Goal: Task Accomplishment & Management: Manage account settings

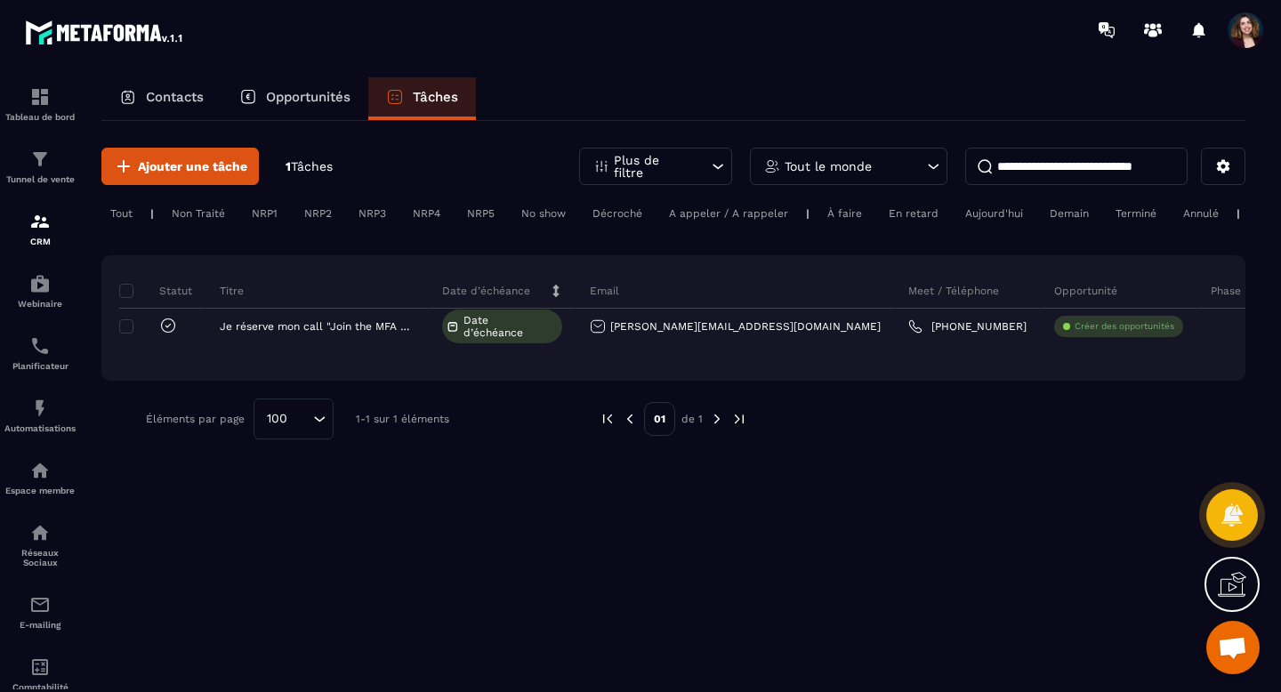
scroll to position [4045, 0]
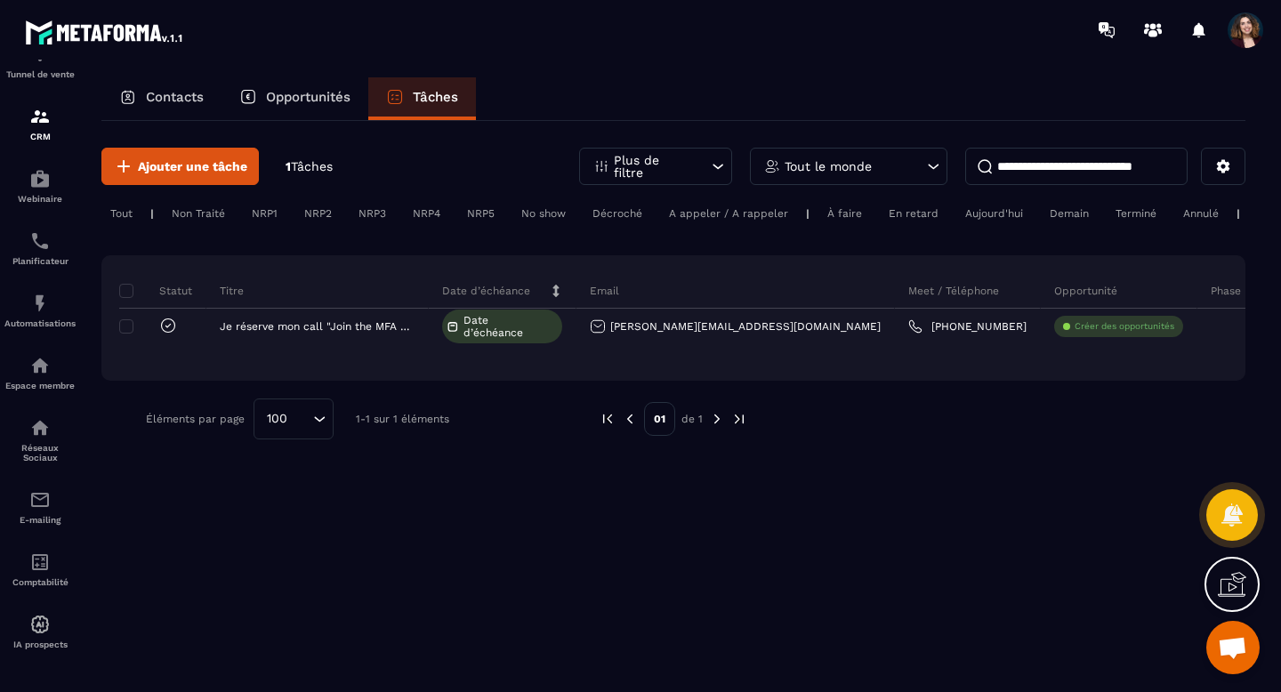
click at [316, 92] on p "Opportunités" at bounding box center [308, 97] width 85 height 16
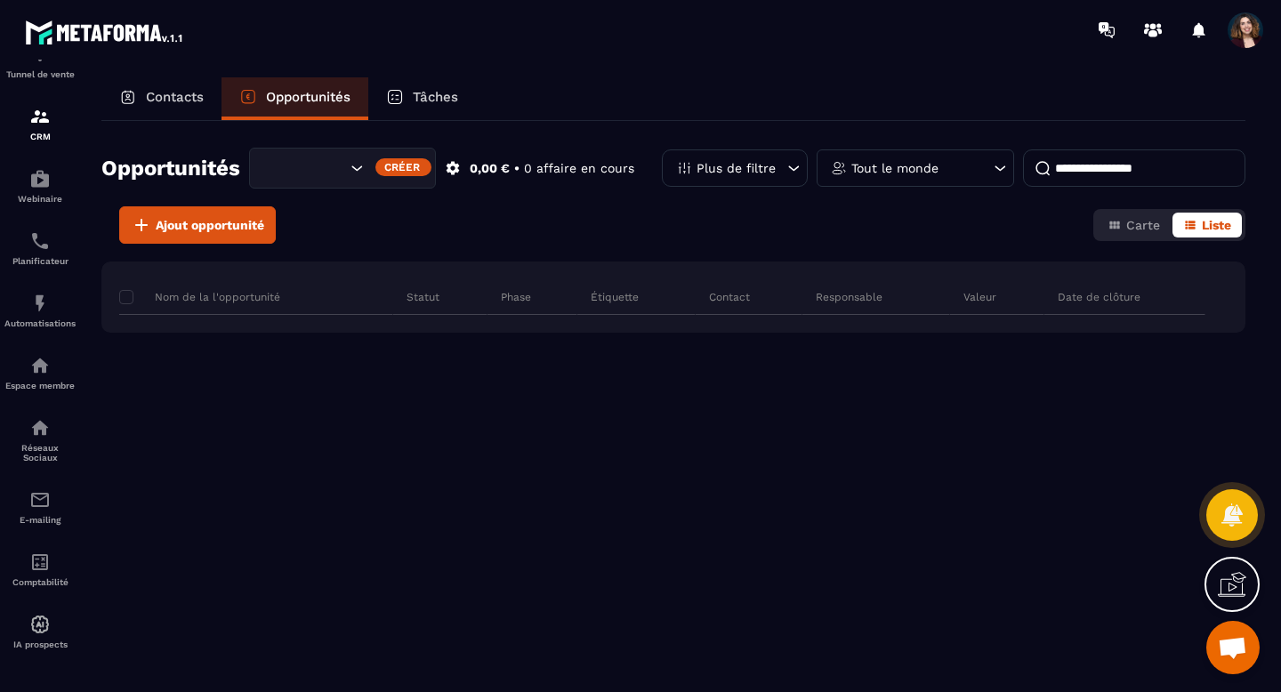
click at [168, 96] on p "Contacts" at bounding box center [175, 97] width 58 height 16
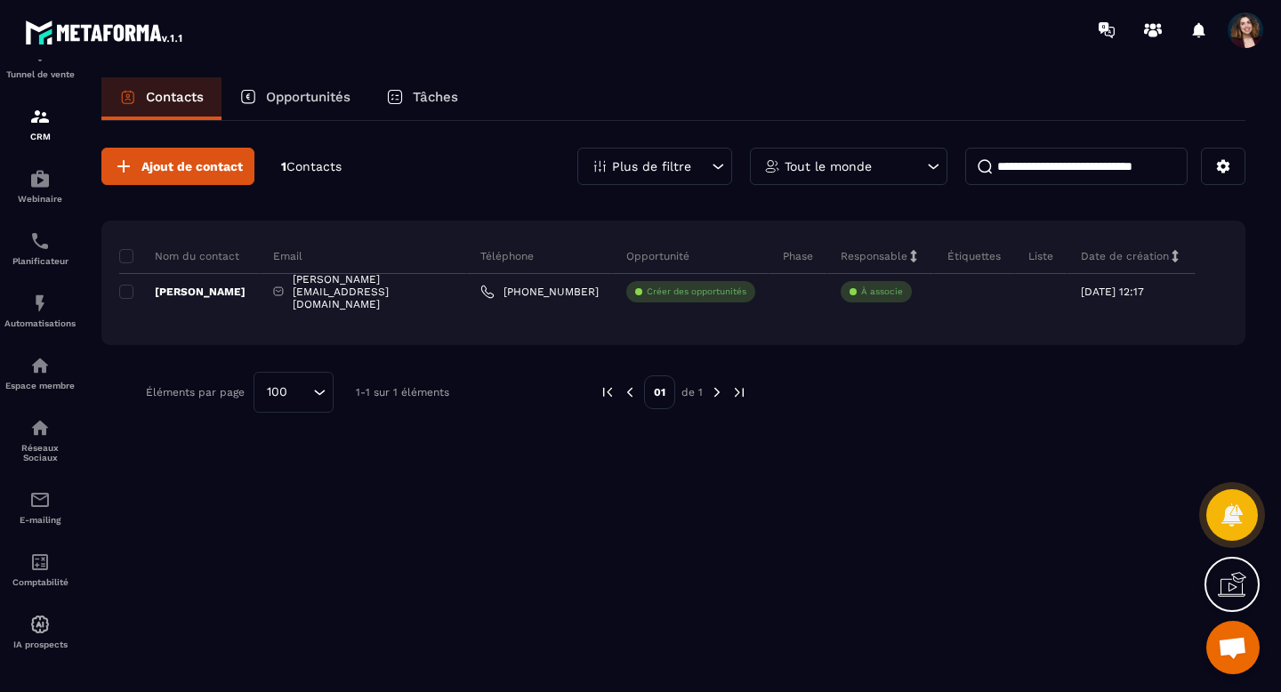
click at [719, 164] on icon at bounding box center [718, 167] width 18 height 18
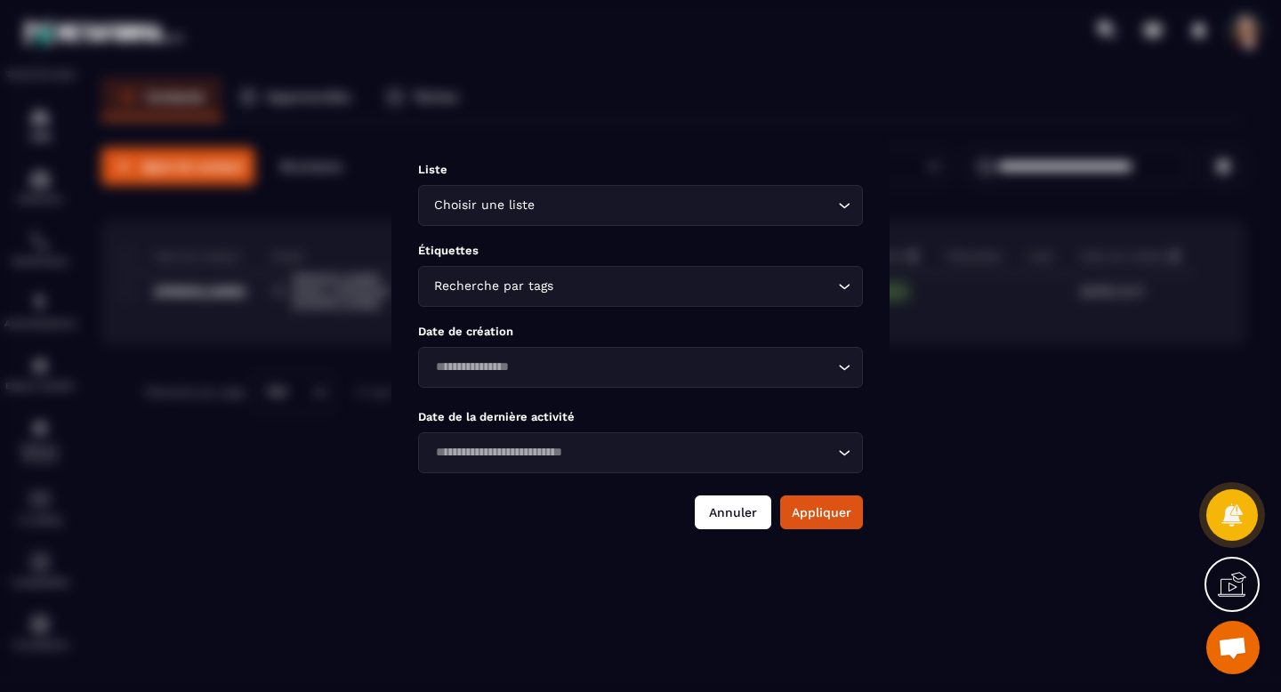
click at [733, 518] on button "Annuler" at bounding box center [733, 513] width 77 height 34
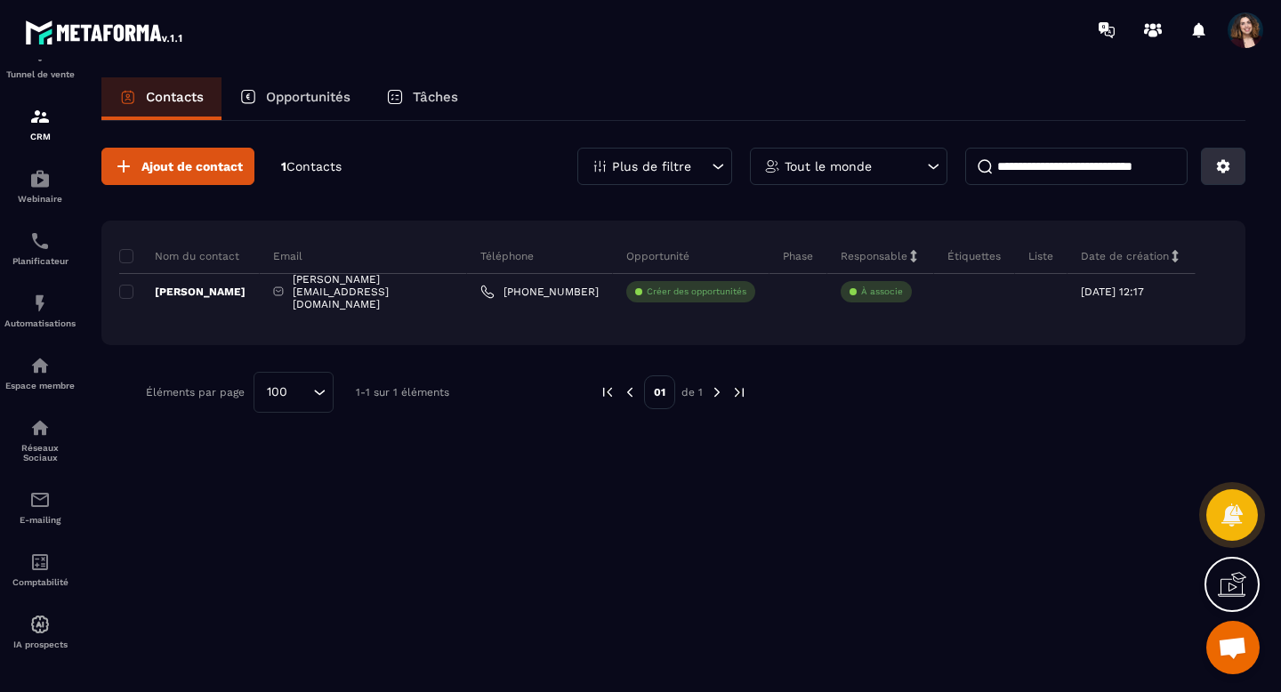
click at [1208, 172] on button at bounding box center [1223, 166] width 44 height 37
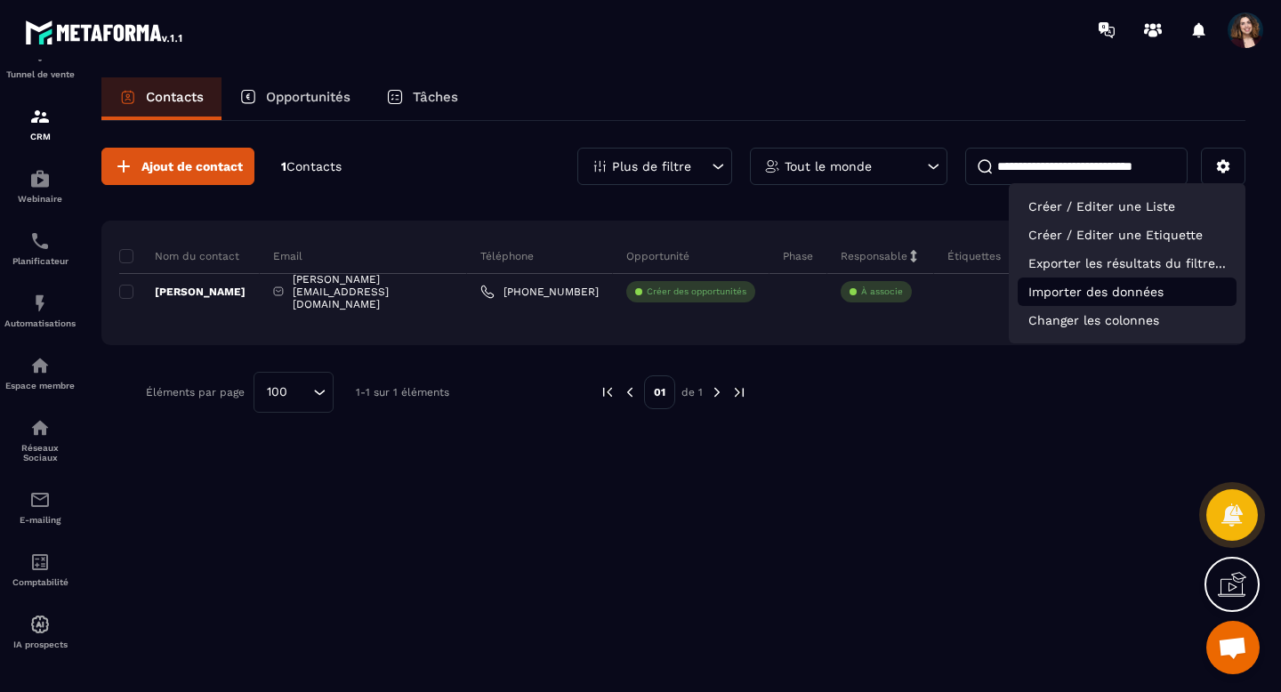
click at [1134, 287] on p "Importer des données" at bounding box center [1127, 292] width 219 height 28
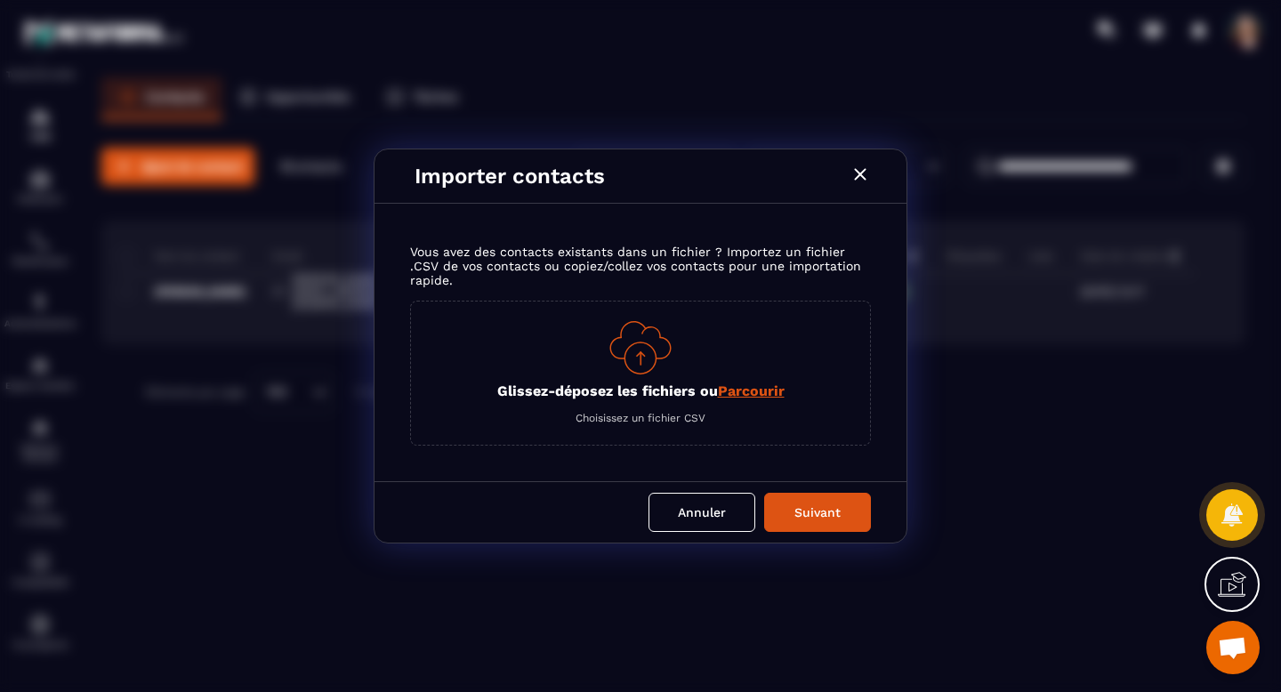
click at [862, 176] on icon "Modal window" at bounding box center [860, 174] width 12 height 12
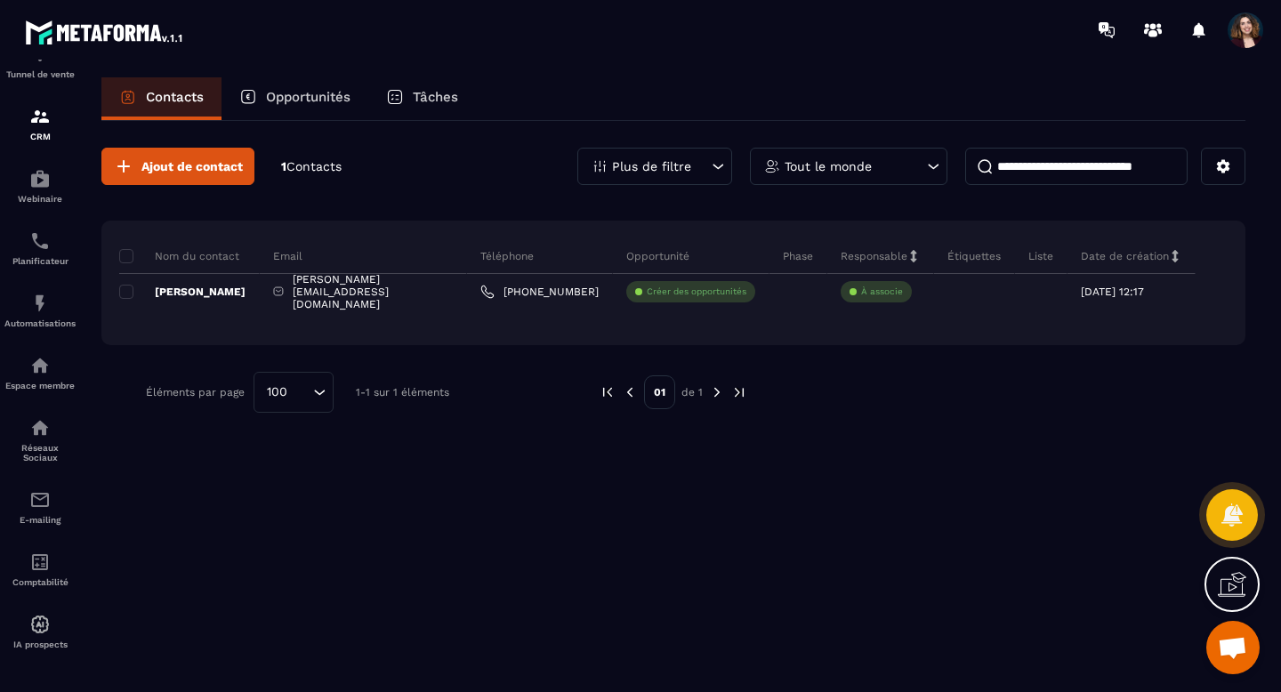
click at [1184, 314] on div "Nom du contact Email Téléphone Opportunité Phase Responsable Étiquettes Liste D…" at bounding box center [673, 283] width 1144 height 125
click at [1195, 262] on div "Date de création" at bounding box center [1132, 256] width 128 height 36
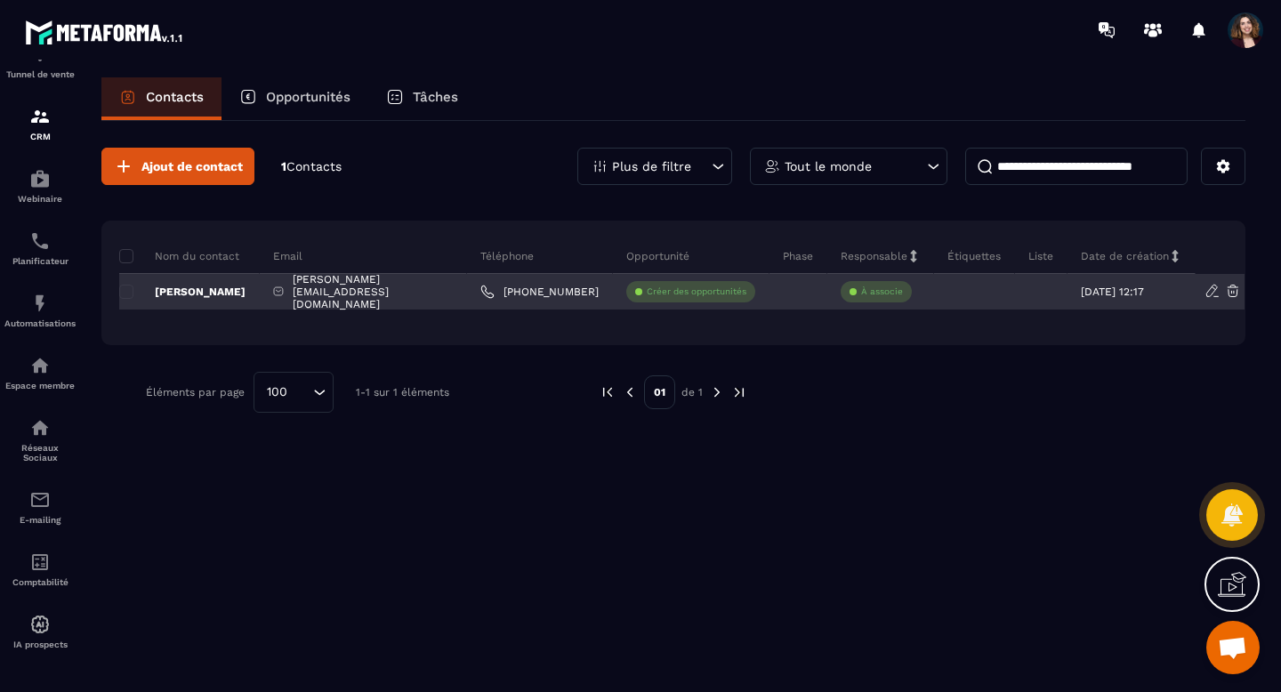
click at [1209, 296] on icon at bounding box center [1212, 291] width 11 height 12
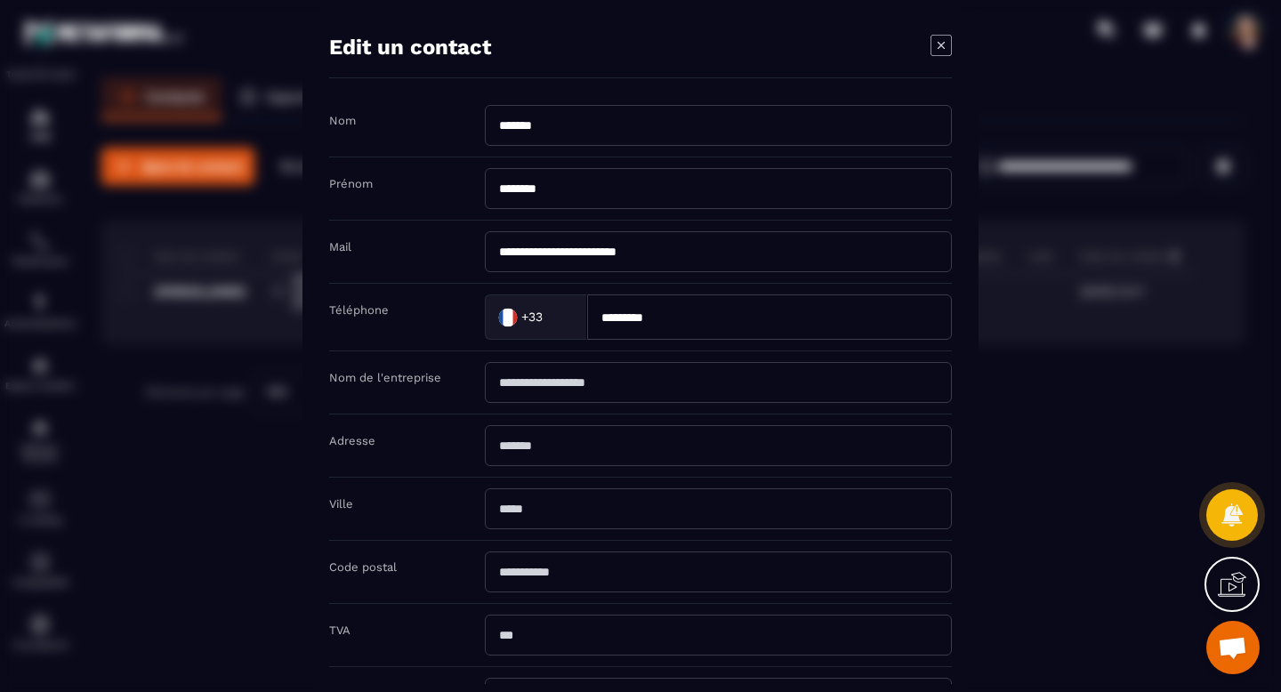
click at [938, 50] on icon "Modal window" at bounding box center [941, 45] width 21 height 21
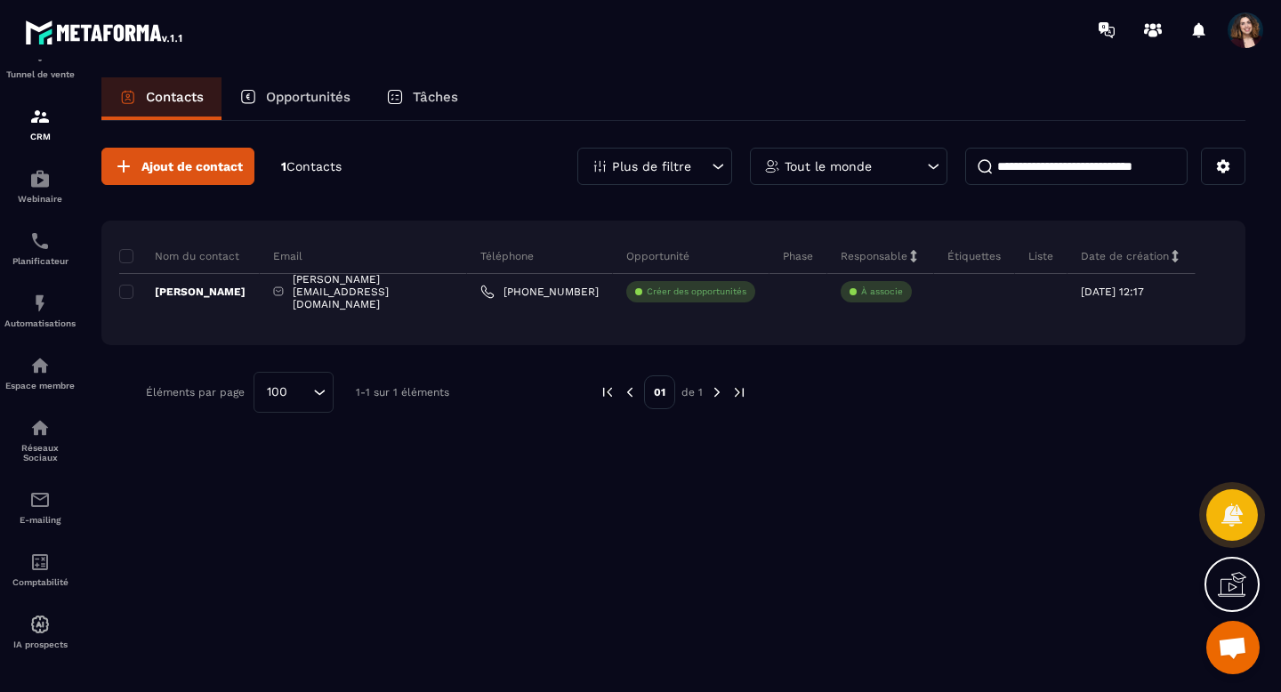
click at [559, 461] on div "Ajout de contact 1 Contacts Plus de filtre Tout le monde Nom du contact Email T…" at bounding box center [673, 405] width 1144 height 569
click at [1230, 164] on icon at bounding box center [1224, 166] width 16 height 16
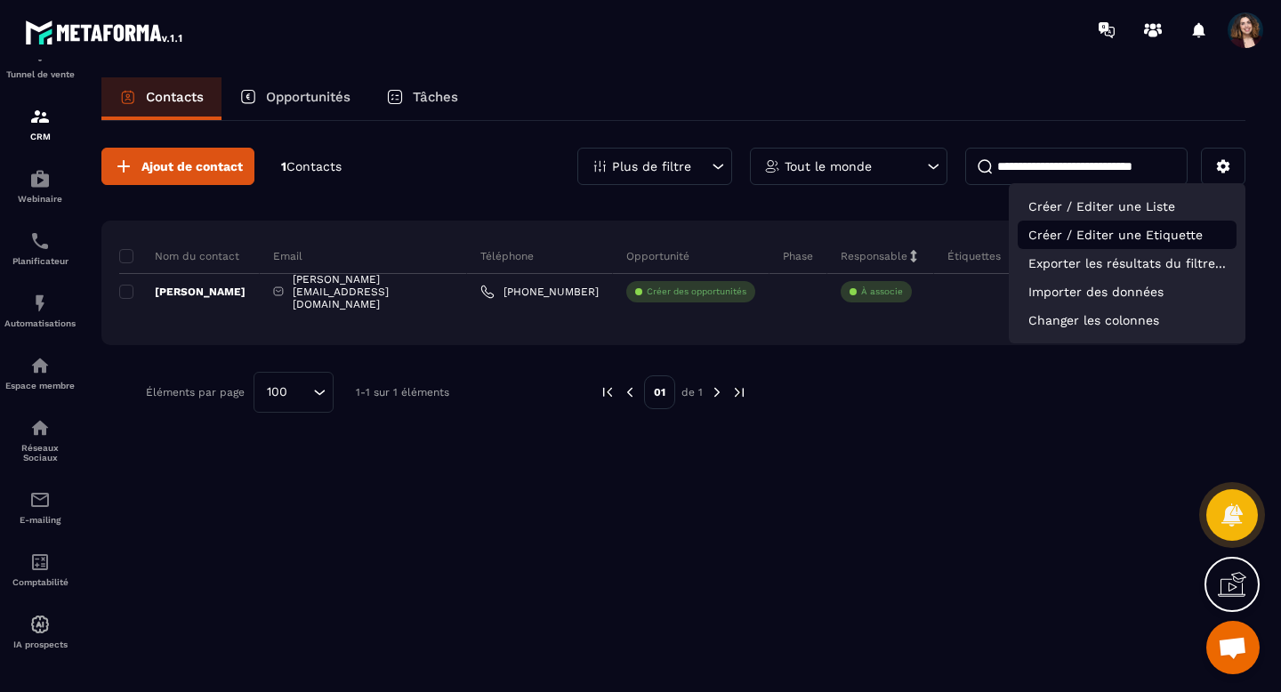
click at [1176, 229] on p "Créer / Editer une Etiquette" at bounding box center [1127, 235] width 219 height 28
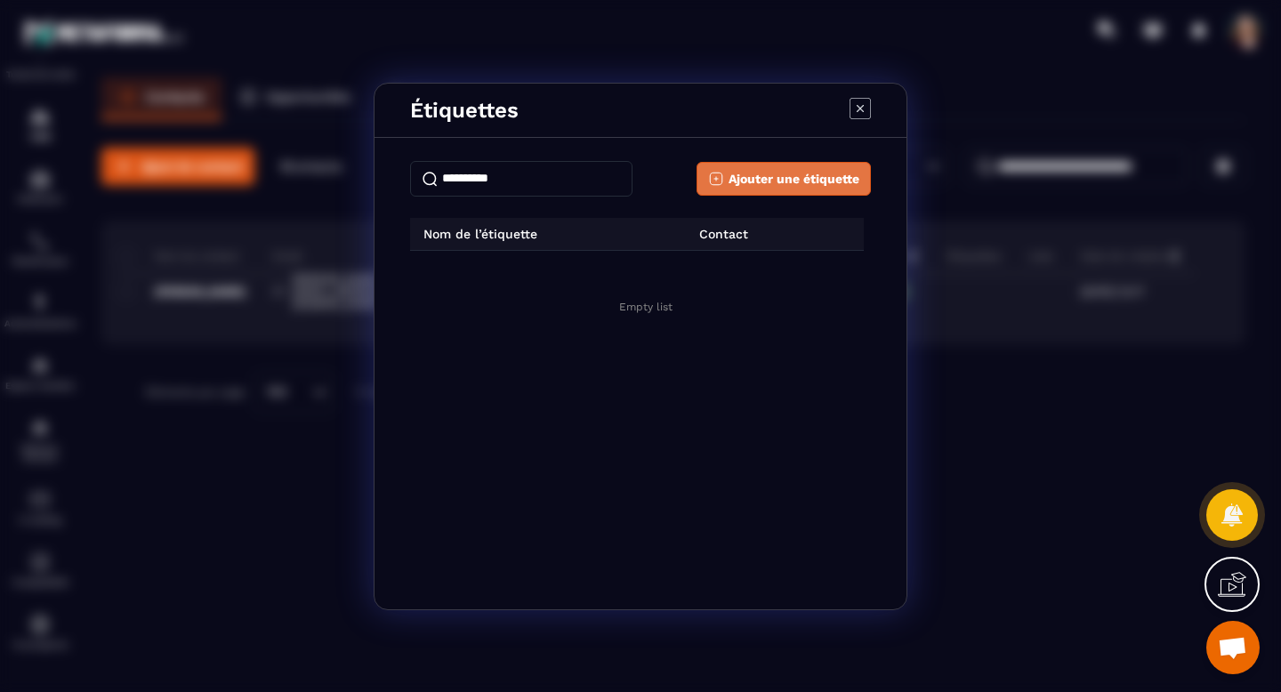
click at [785, 174] on span "Ajouter une étiquette" at bounding box center [794, 179] width 131 height 18
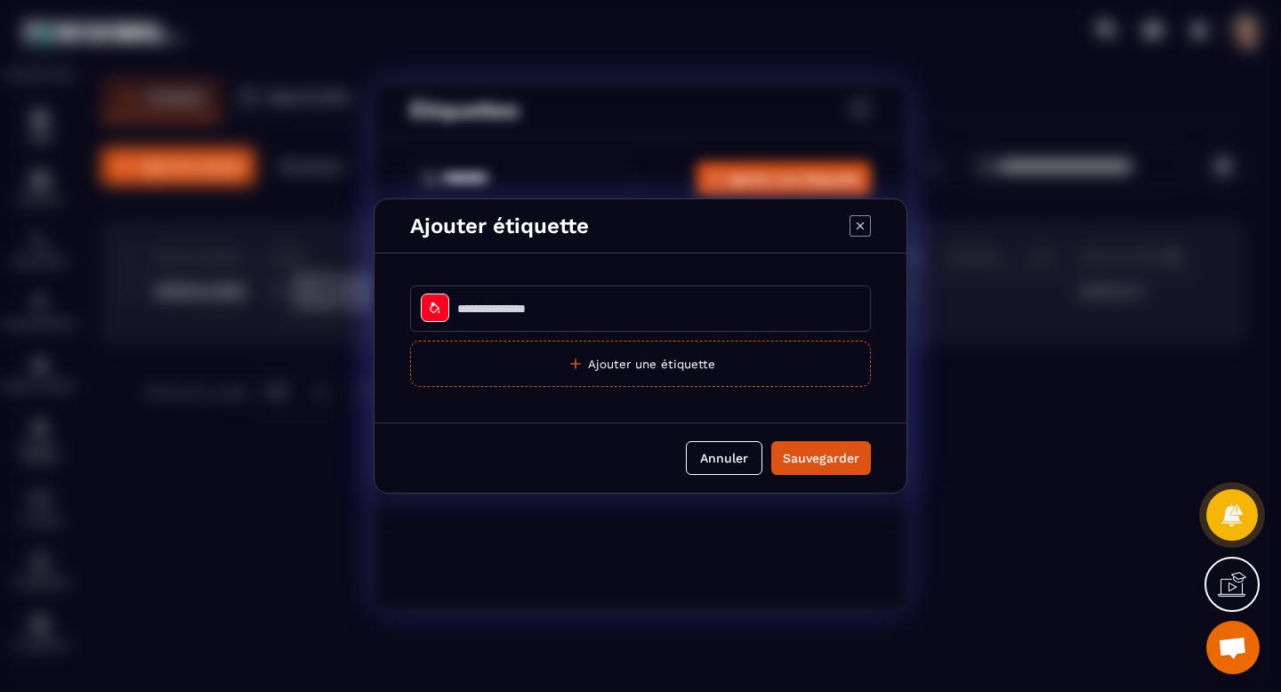
click at [535, 305] on input "Modal window" at bounding box center [640, 309] width 461 height 46
type input "****"
click at [807, 457] on div "Sauvegarder" at bounding box center [821, 458] width 77 height 18
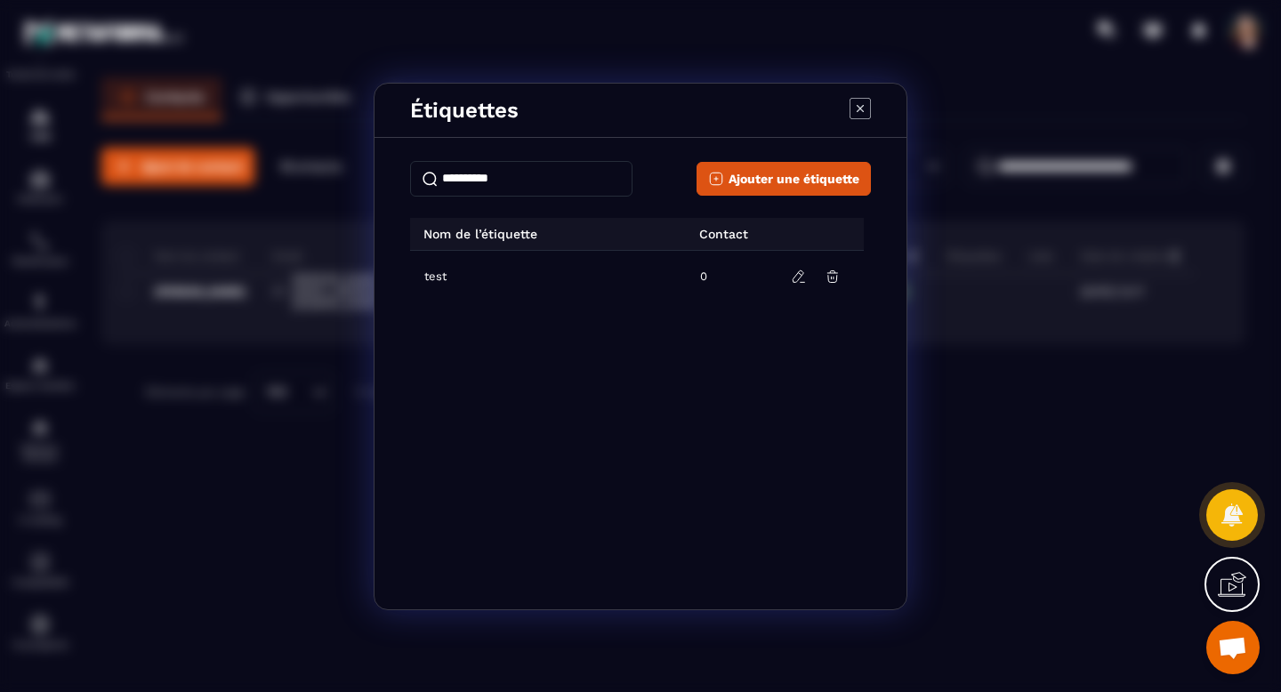
click at [866, 110] on icon "Modal window" at bounding box center [860, 108] width 21 height 21
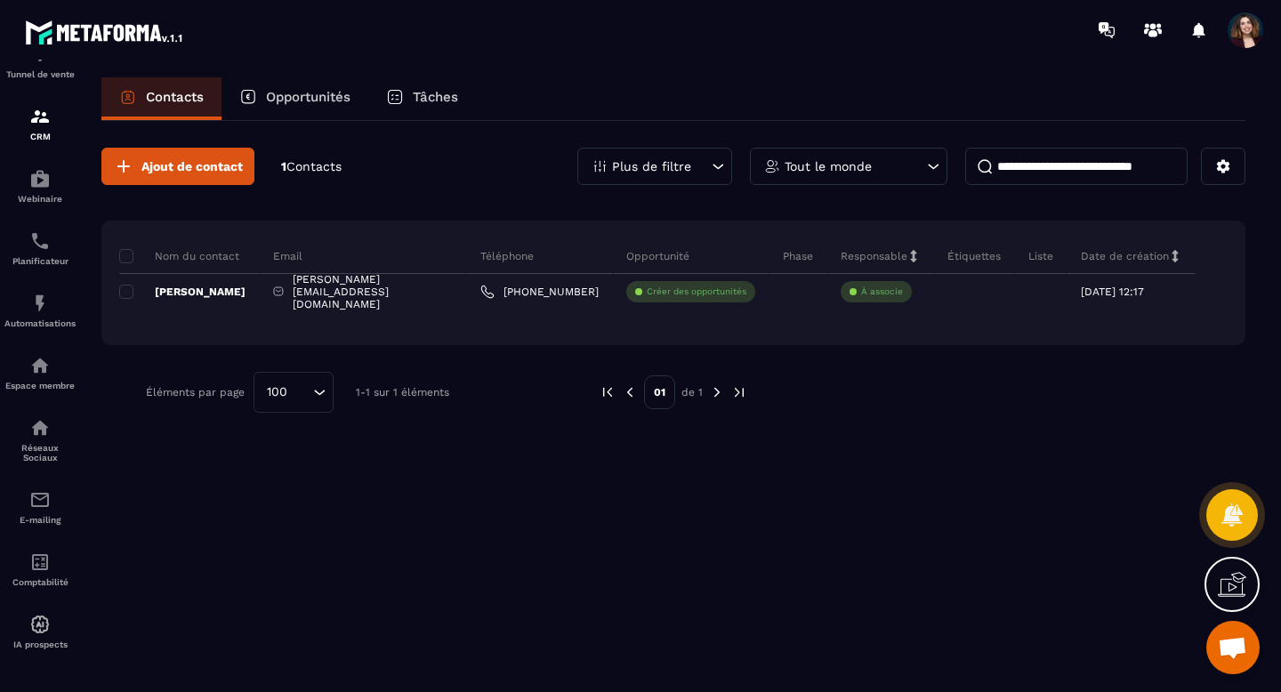
click at [969, 265] on div "Étiquettes" at bounding box center [974, 256] width 81 height 36
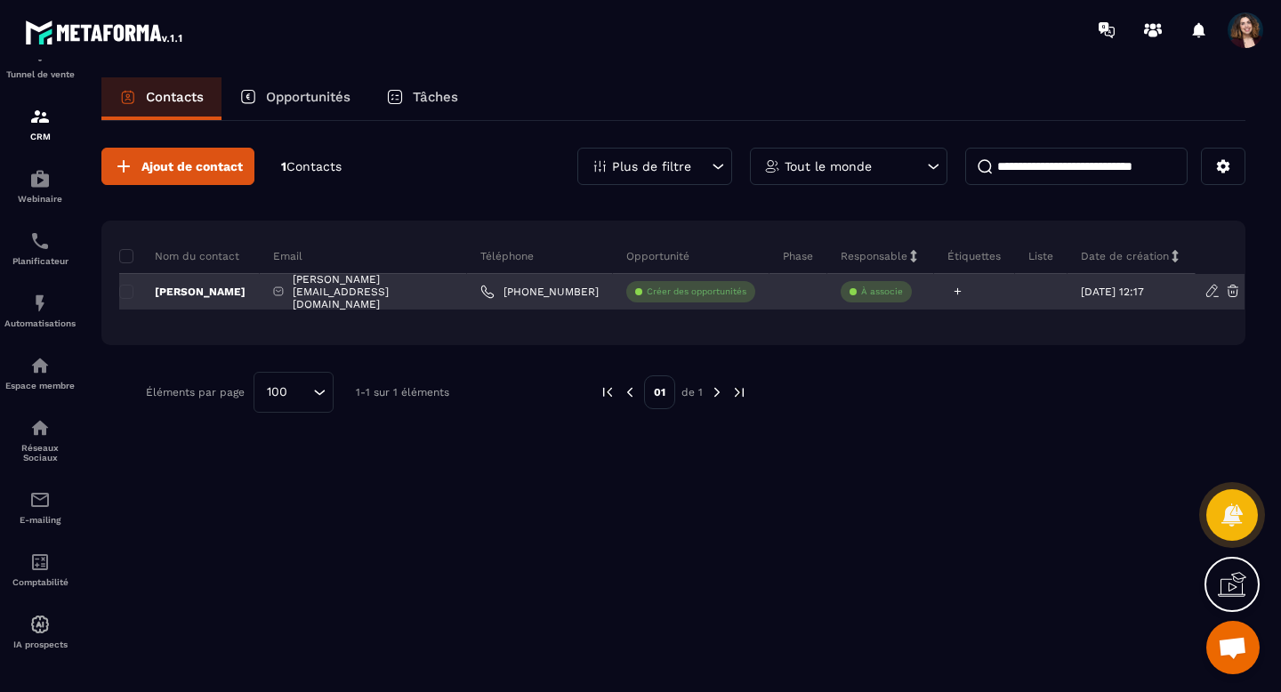
click at [967, 283] on div at bounding box center [974, 292] width 81 height 36
click at [957, 290] on icon at bounding box center [958, 292] width 12 height 12
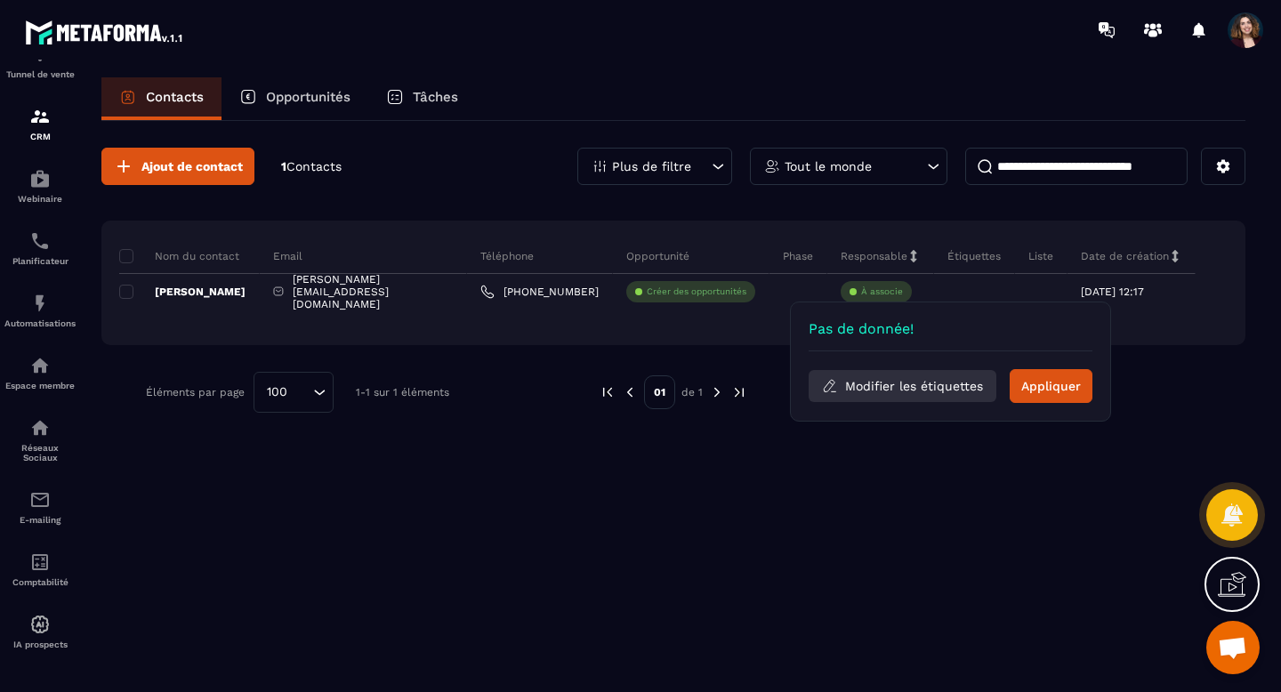
click at [893, 386] on button "Modifier les étiquettes" at bounding box center [903, 386] width 188 height 32
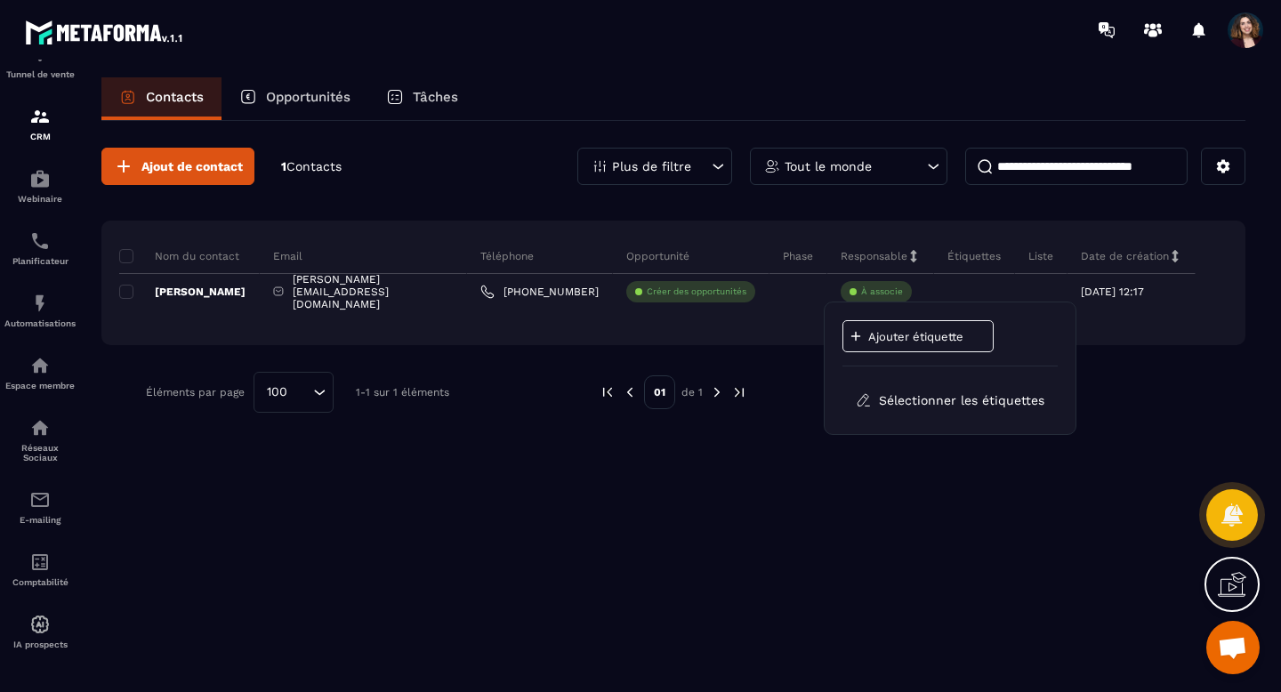
click at [886, 335] on p "Ajouter étiquette" at bounding box center [922, 336] width 107 height 13
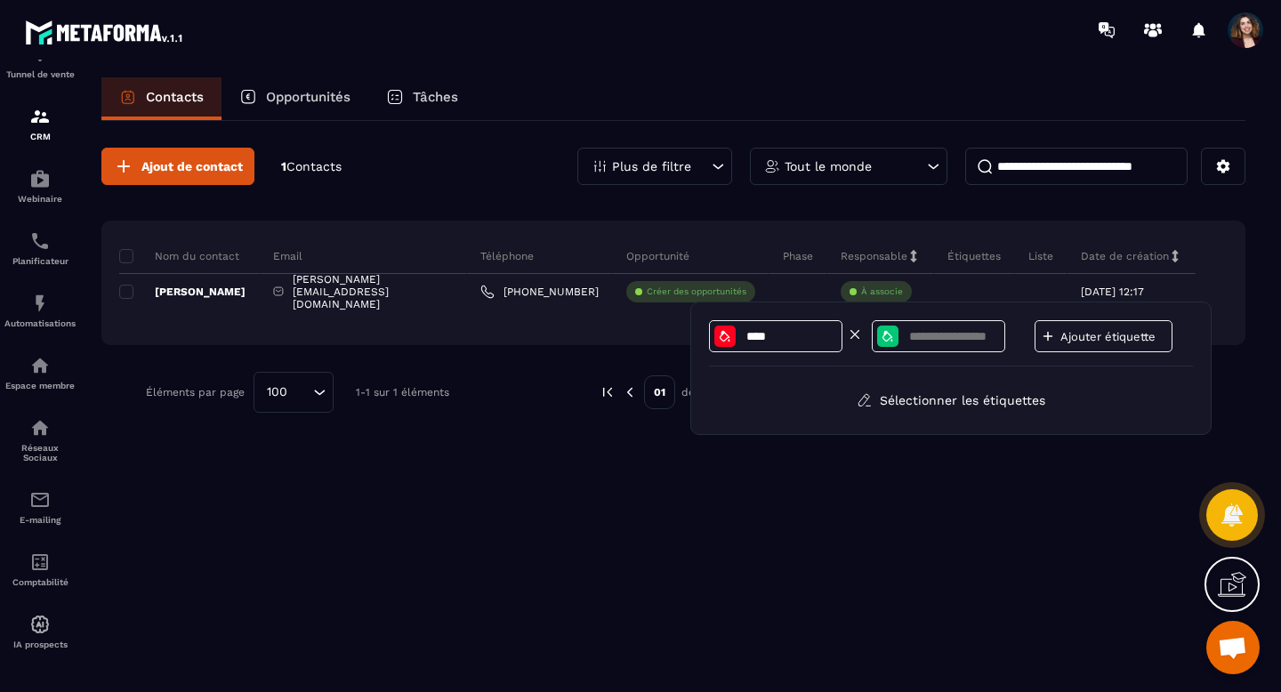
click at [785, 331] on input "****" at bounding box center [791, 336] width 93 height 15
click at [726, 343] on icon at bounding box center [725, 336] width 14 height 14
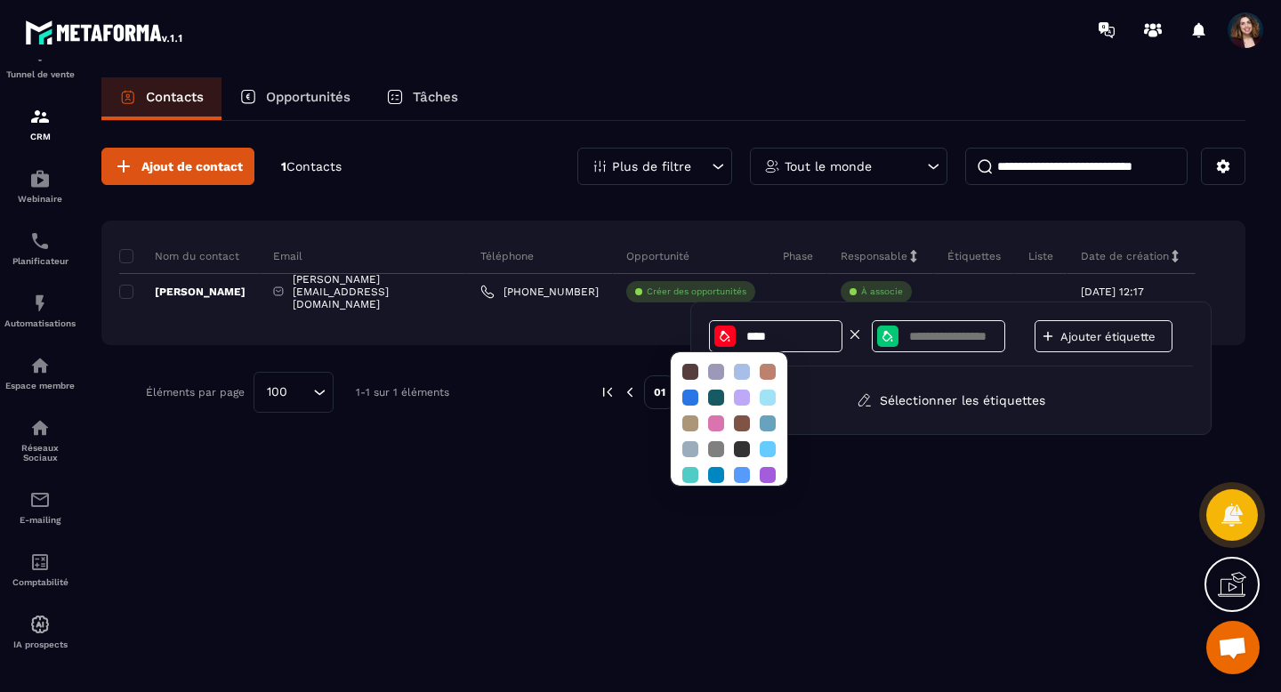
click at [766, 338] on input "****" at bounding box center [791, 336] width 93 height 15
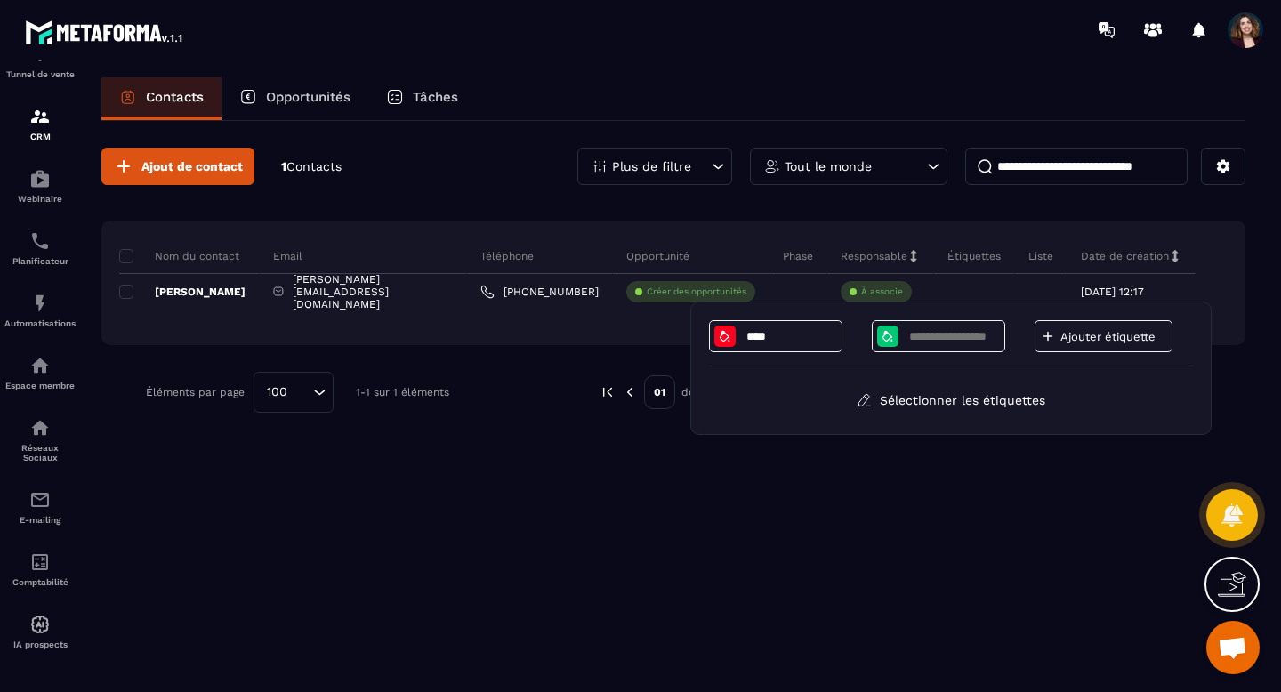
click at [935, 443] on div "Ajout de contact 1 Contacts Plus de filtre Tout le monde Nom du contact Email T…" at bounding box center [673, 405] width 1144 height 569
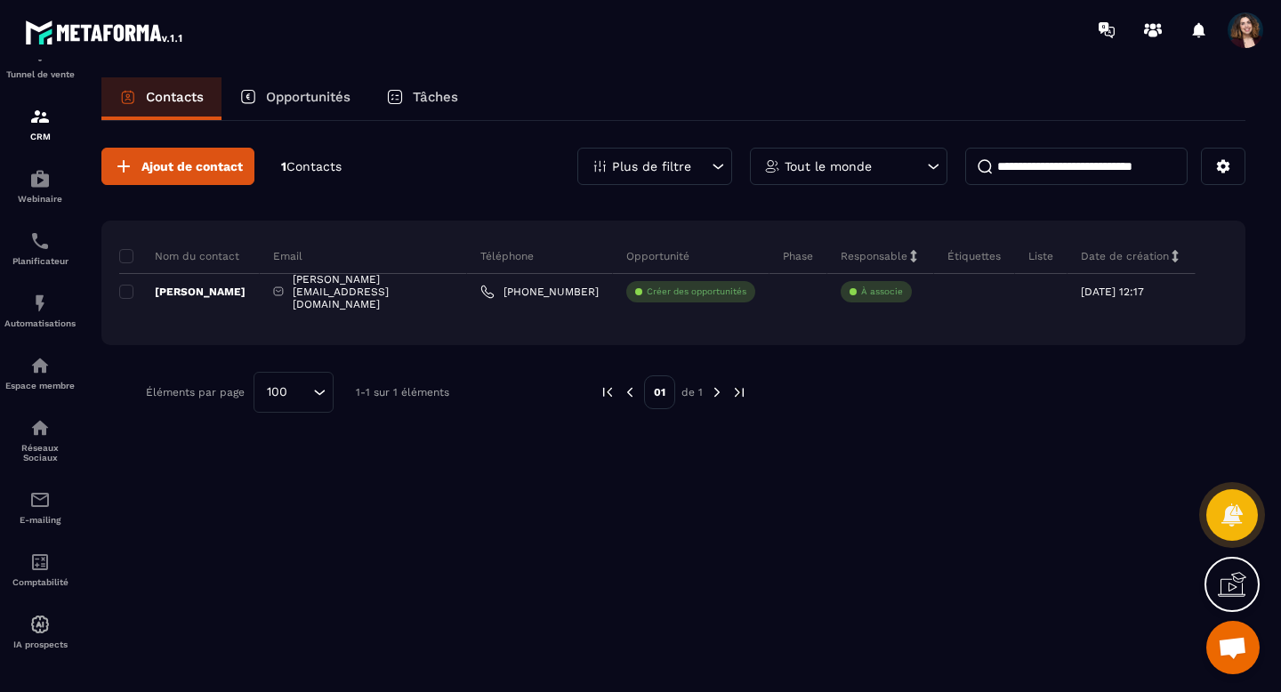
click at [979, 257] on p "Étiquettes" at bounding box center [974, 256] width 53 height 14
click at [965, 256] on p "Étiquettes" at bounding box center [974, 256] width 53 height 14
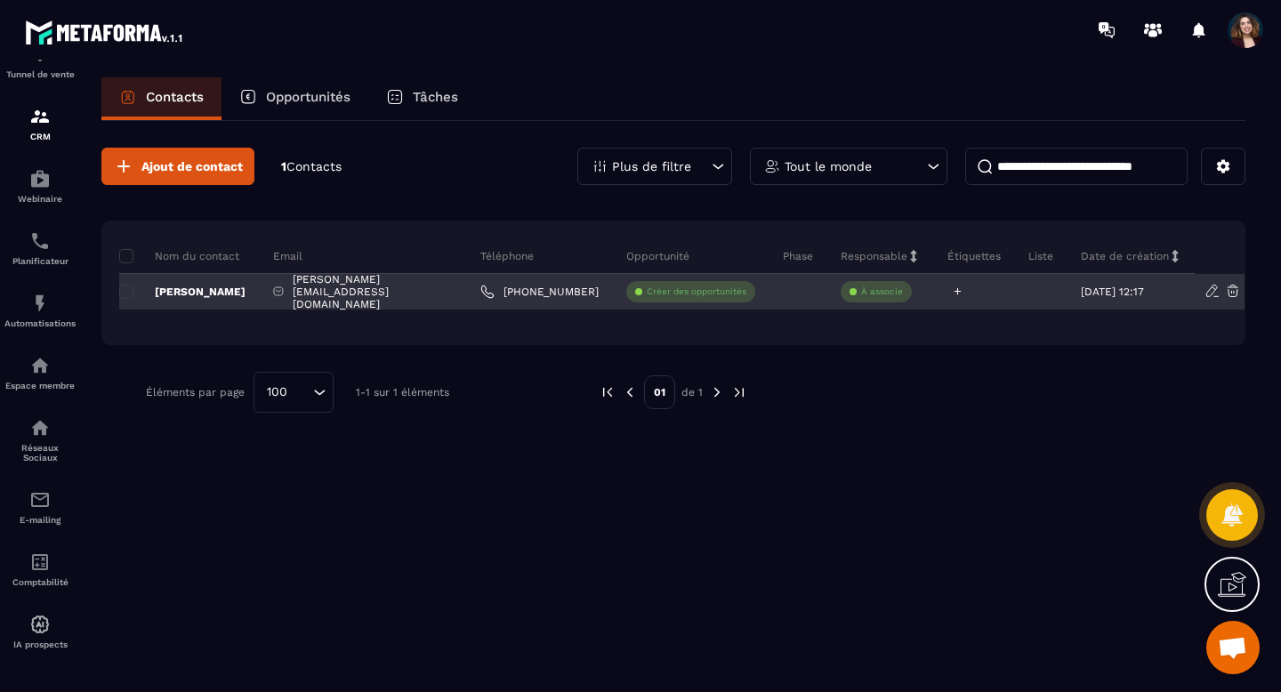
click at [958, 294] on icon at bounding box center [958, 292] width 12 height 12
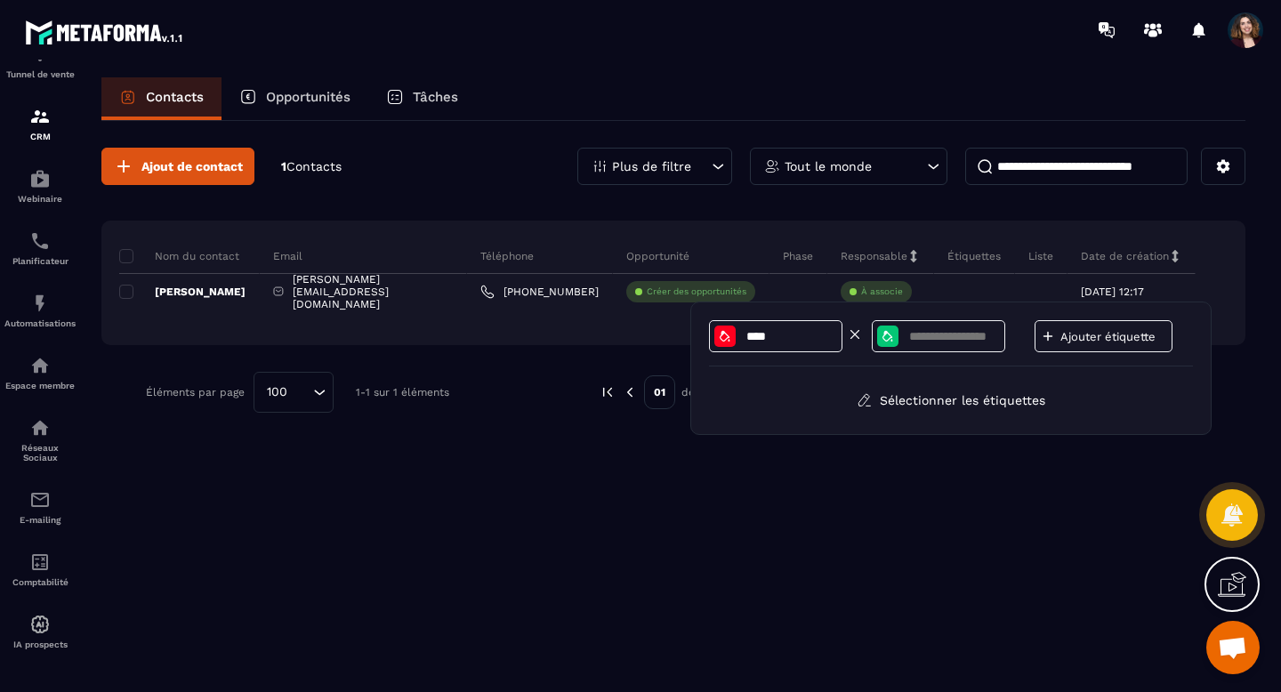
click at [812, 332] on input "****" at bounding box center [791, 336] width 93 height 15
click at [745, 330] on input "****" at bounding box center [791, 336] width 93 height 15
click at [713, 337] on div "****" at bounding box center [775, 336] width 133 height 32
click at [727, 343] on icon at bounding box center [725, 336] width 14 height 14
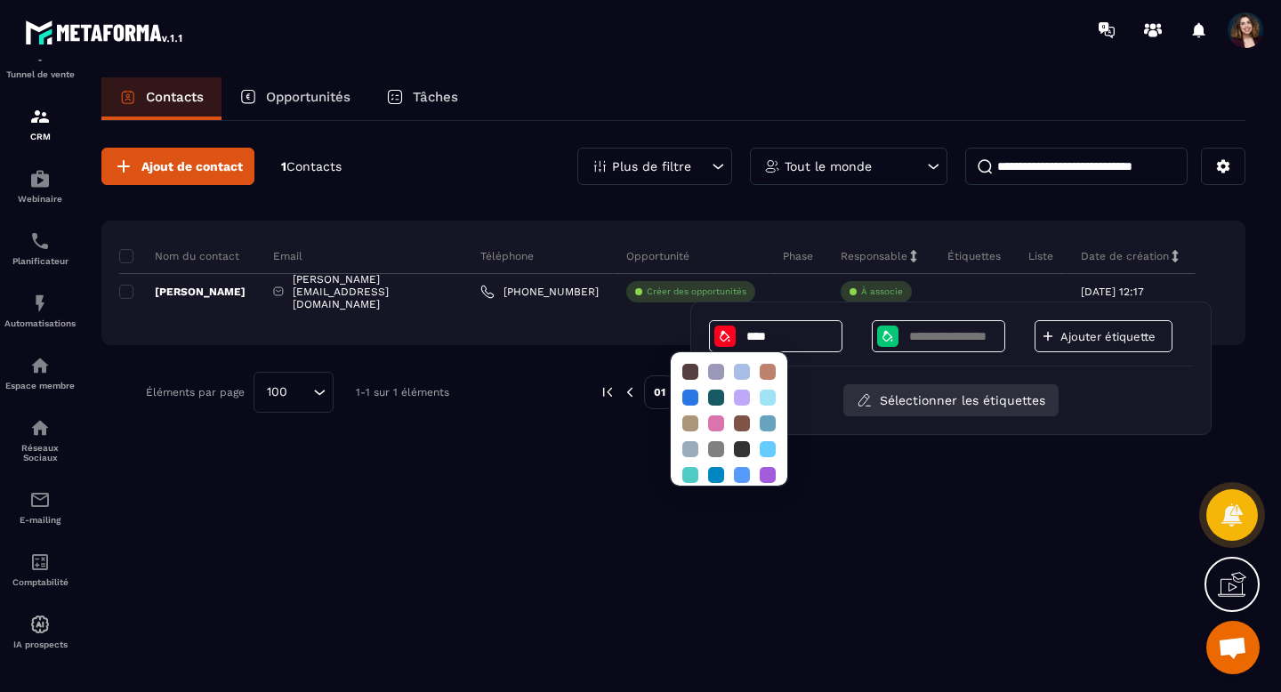
click at [899, 392] on button "Sélectionner les étiquettes" at bounding box center [951, 400] width 215 height 32
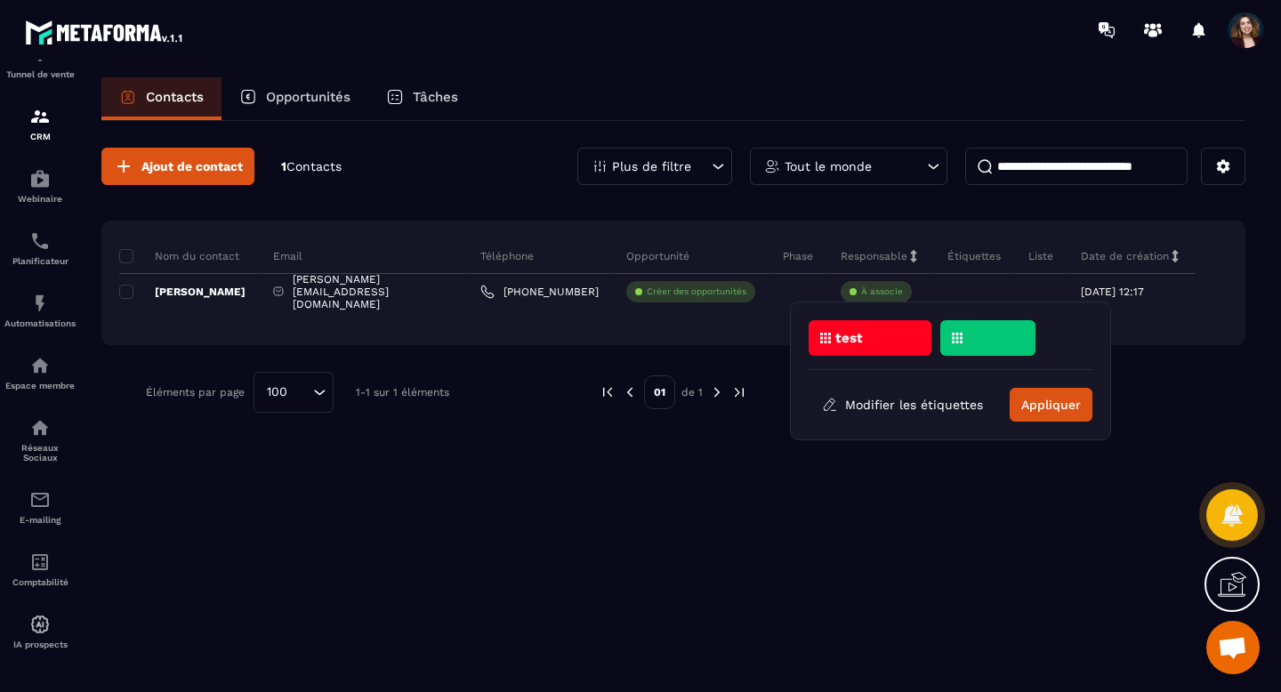
click at [941, 343] on div "test" at bounding box center [988, 338] width 95 height 36
click at [886, 554] on div "Ajout de contact 1 Contacts Plus de filtre Tout le monde Nom du contact Email T…" at bounding box center [673, 405] width 1144 height 569
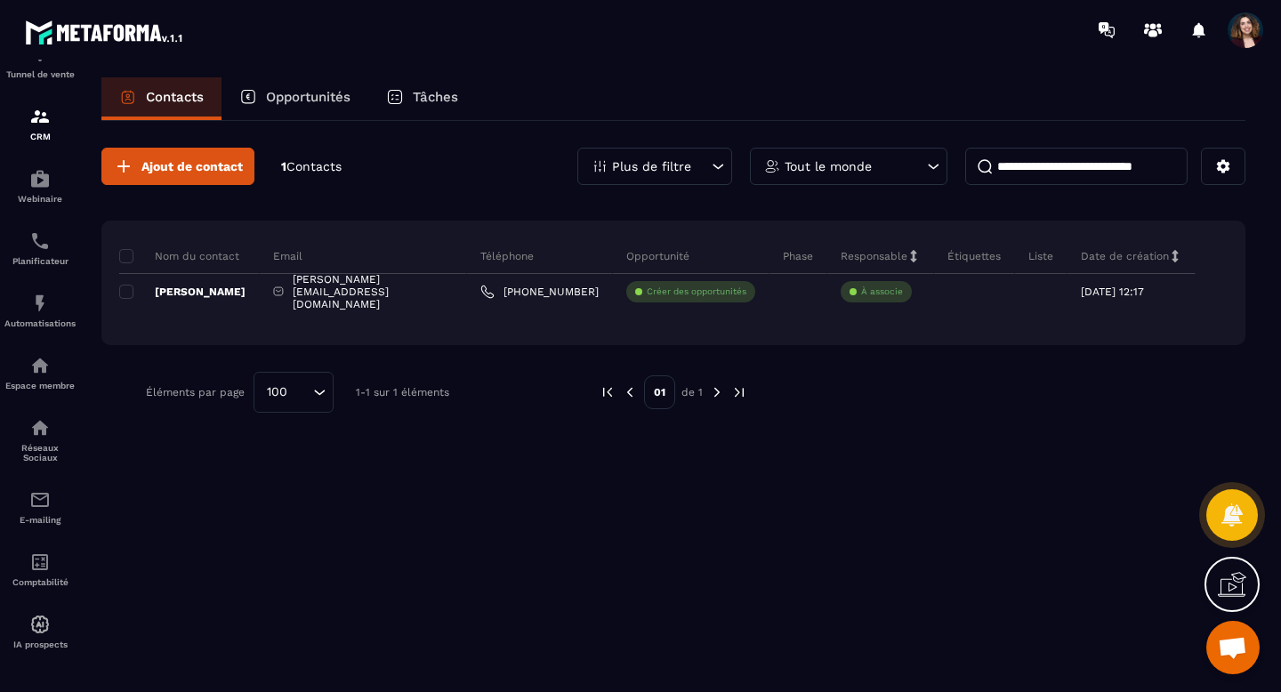
click at [977, 270] on div "Étiquettes" at bounding box center [974, 256] width 81 height 36
click at [974, 255] on p "Étiquettes" at bounding box center [974, 256] width 53 height 14
click at [976, 259] on p "Étiquettes" at bounding box center [974, 256] width 53 height 14
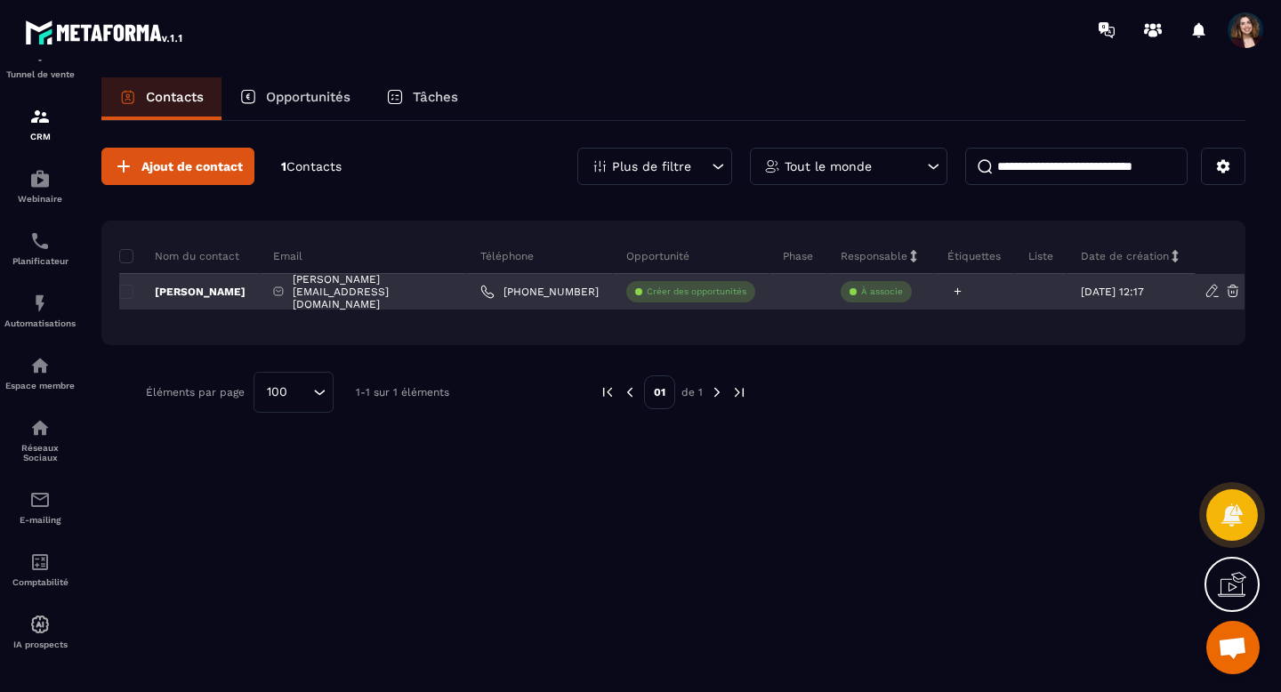
click at [975, 303] on div at bounding box center [974, 292] width 81 height 36
click at [956, 293] on icon at bounding box center [958, 292] width 12 height 12
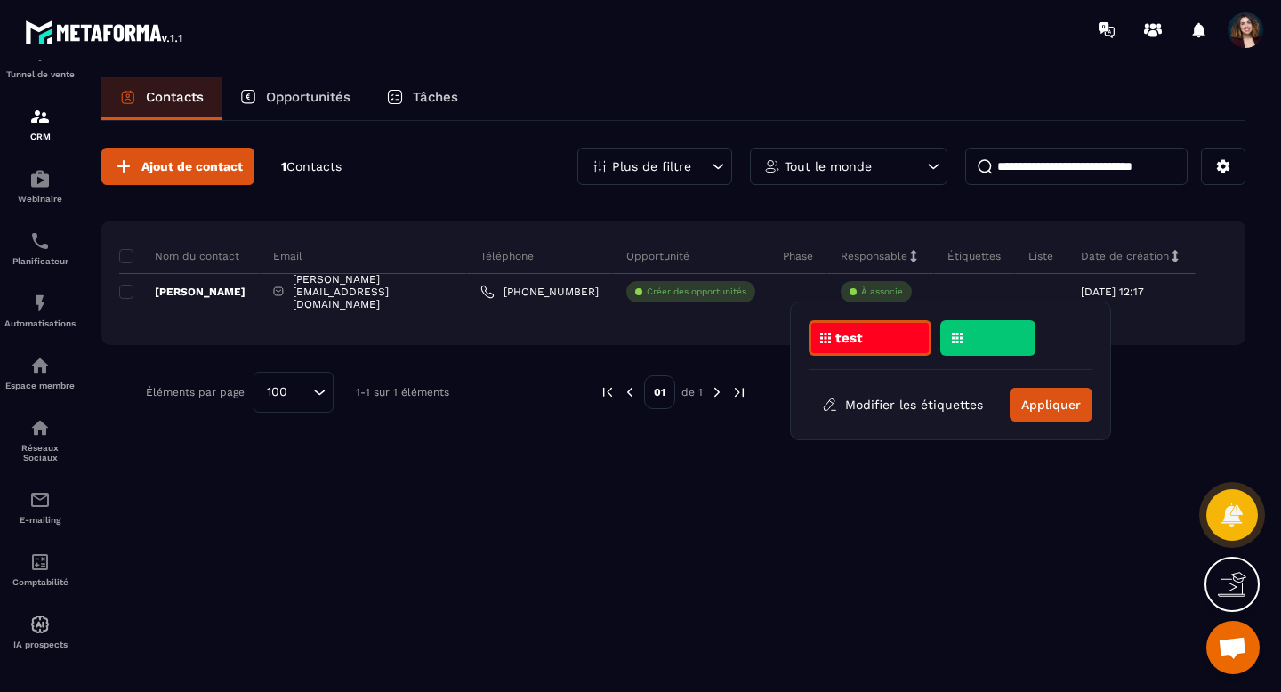
click at [902, 329] on div "test" at bounding box center [870, 338] width 123 height 36
click at [1072, 409] on button "Appliquer" at bounding box center [1051, 405] width 83 height 34
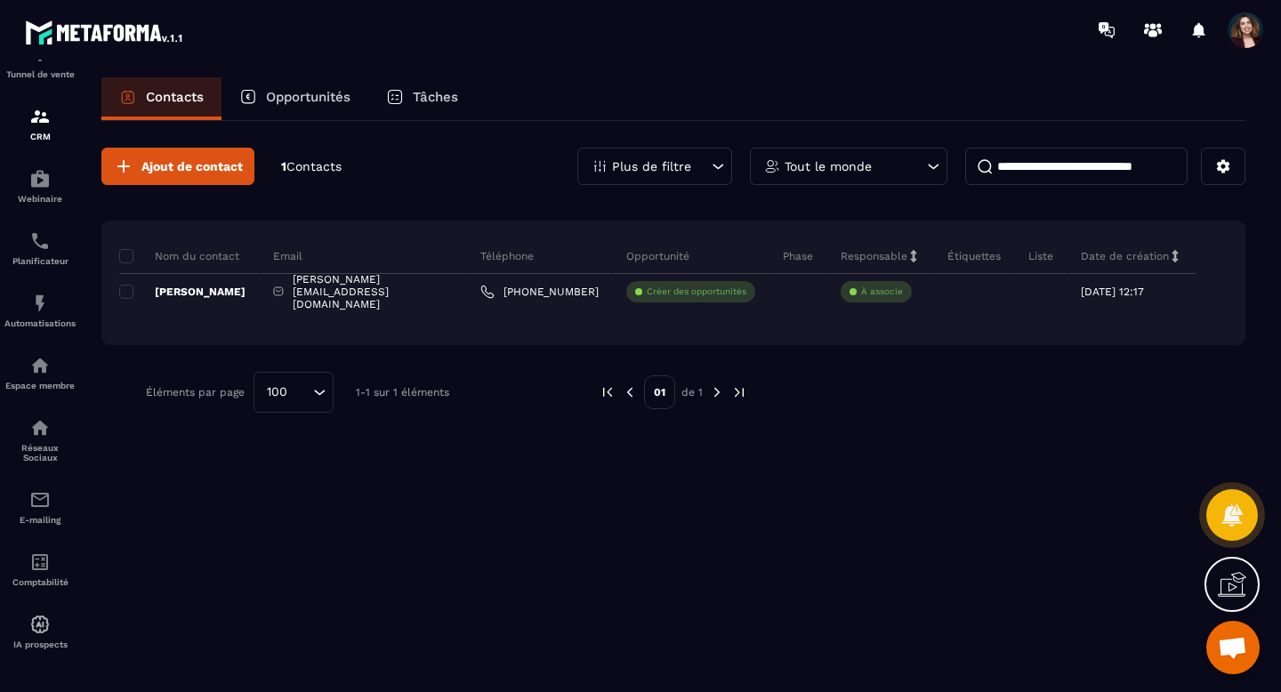
click at [954, 263] on p "Étiquettes" at bounding box center [974, 256] width 53 height 14
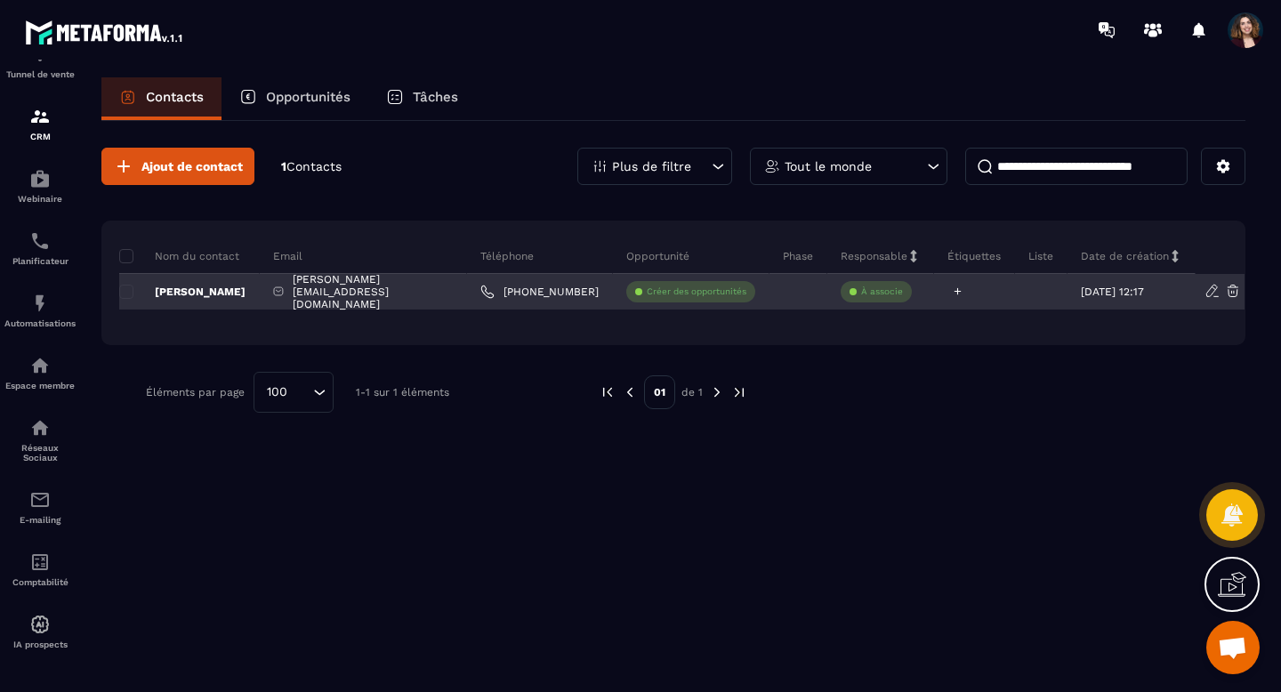
click at [954, 287] on icon at bounding box center [958, 292] width 12 height 12
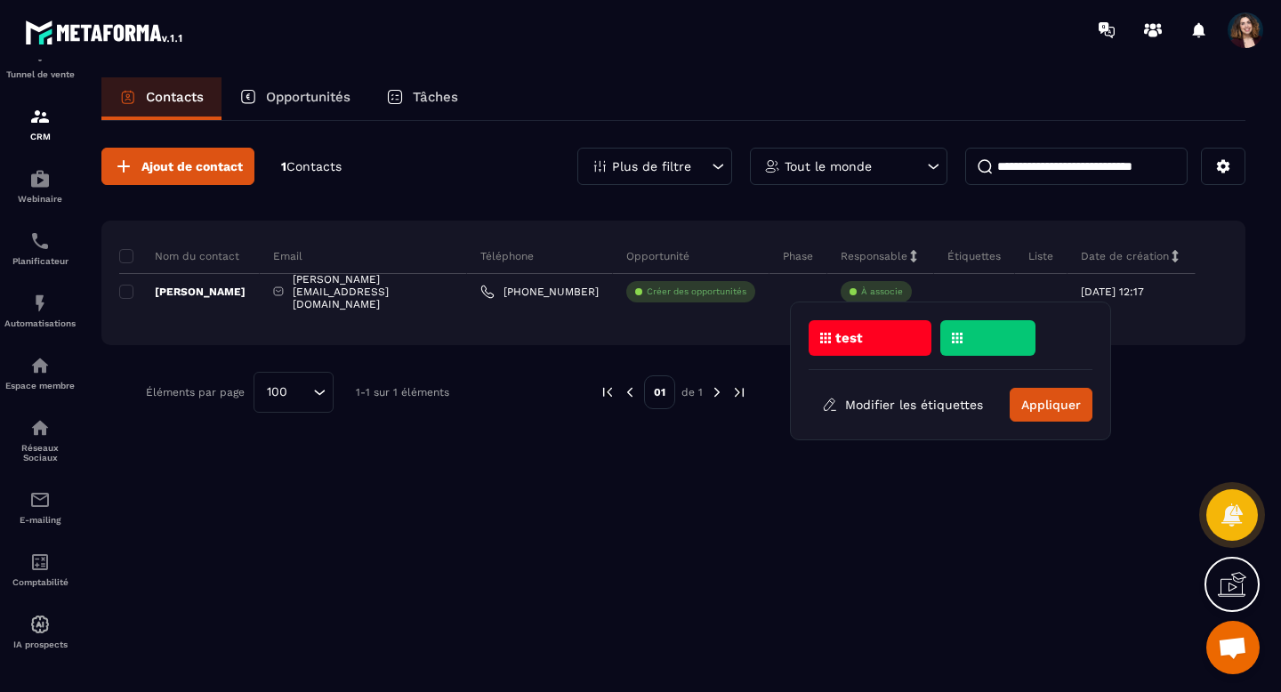
click at [973, 334] on div at bounding box center [988, 338] width 95 height 36
click at [941, 341] on div "test" at bounding box center [988, 338] width 95 height 36
click at [967, 338] on div at bounding box center [988, 338] width 95 height 36
click at [1042, 404] on button "Appliquer" at bounding box center [1051, 405] width 83 height 34
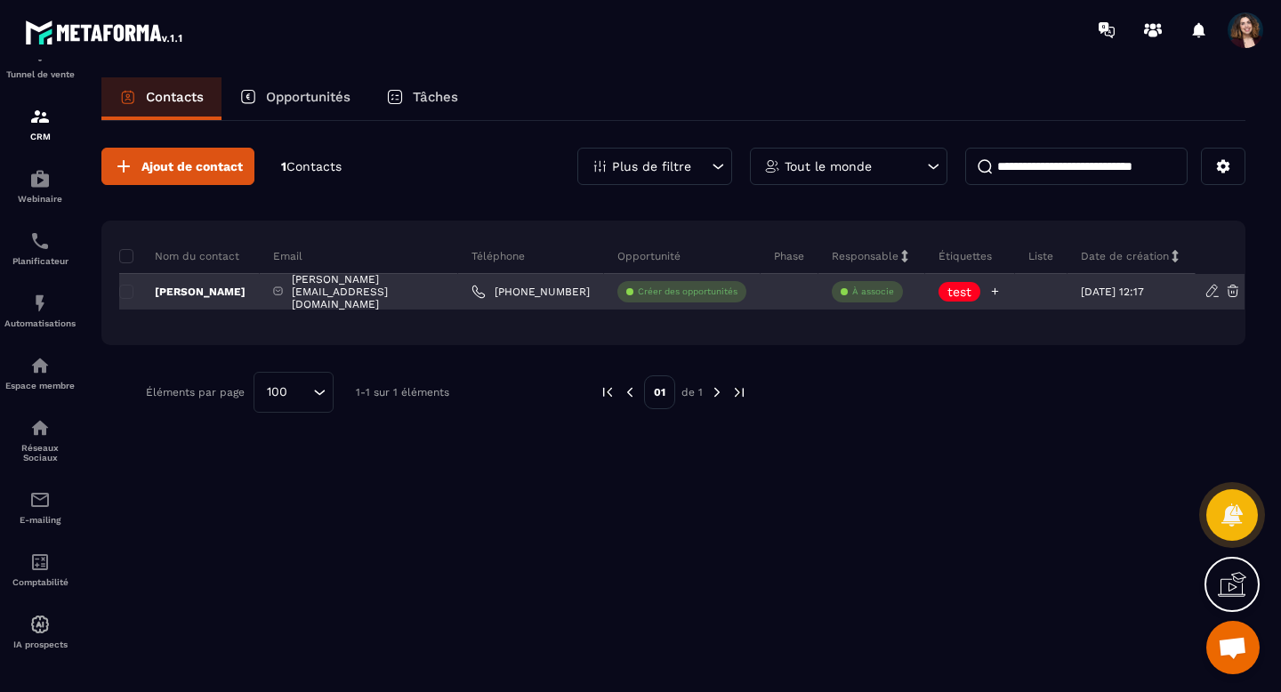
click at [994, 292] on icon at bounding box center [996, 292] width 12 height 12
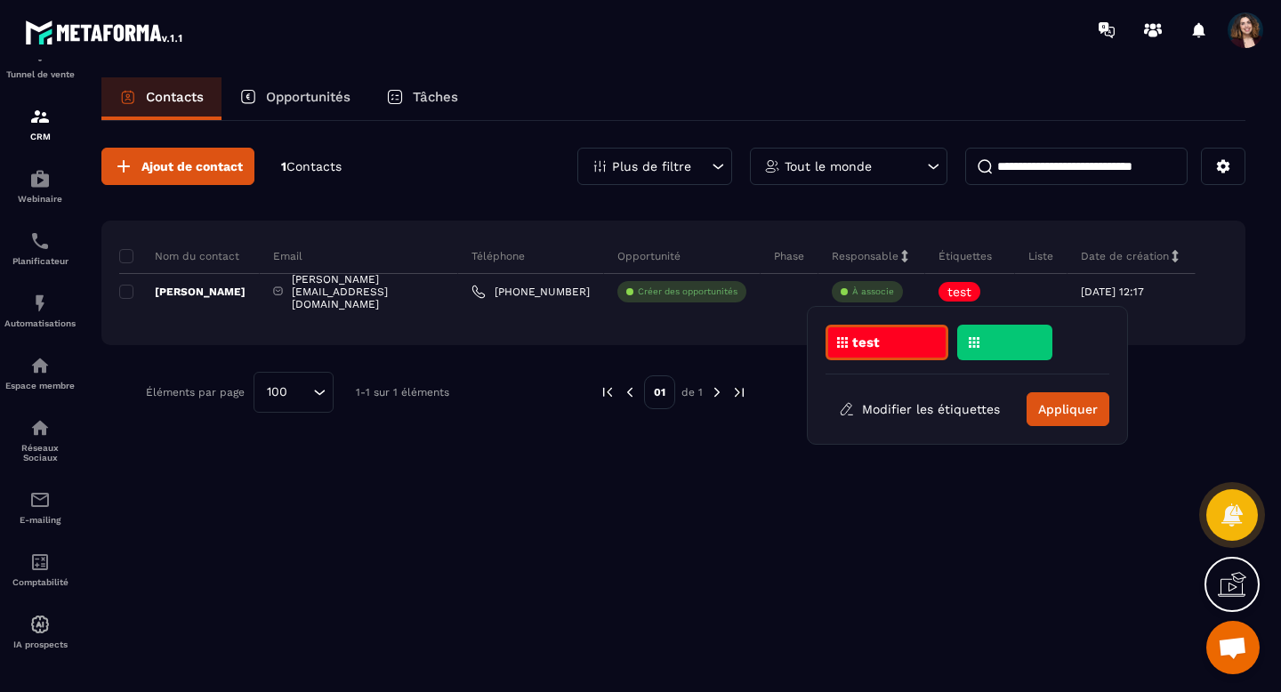
click at [945, 503] on div "Ajout de contact 1 Contacts Plus de filtre Tout le monde Nom du contact Email T…" at bounding box center [673, 405] width 1144 height 569
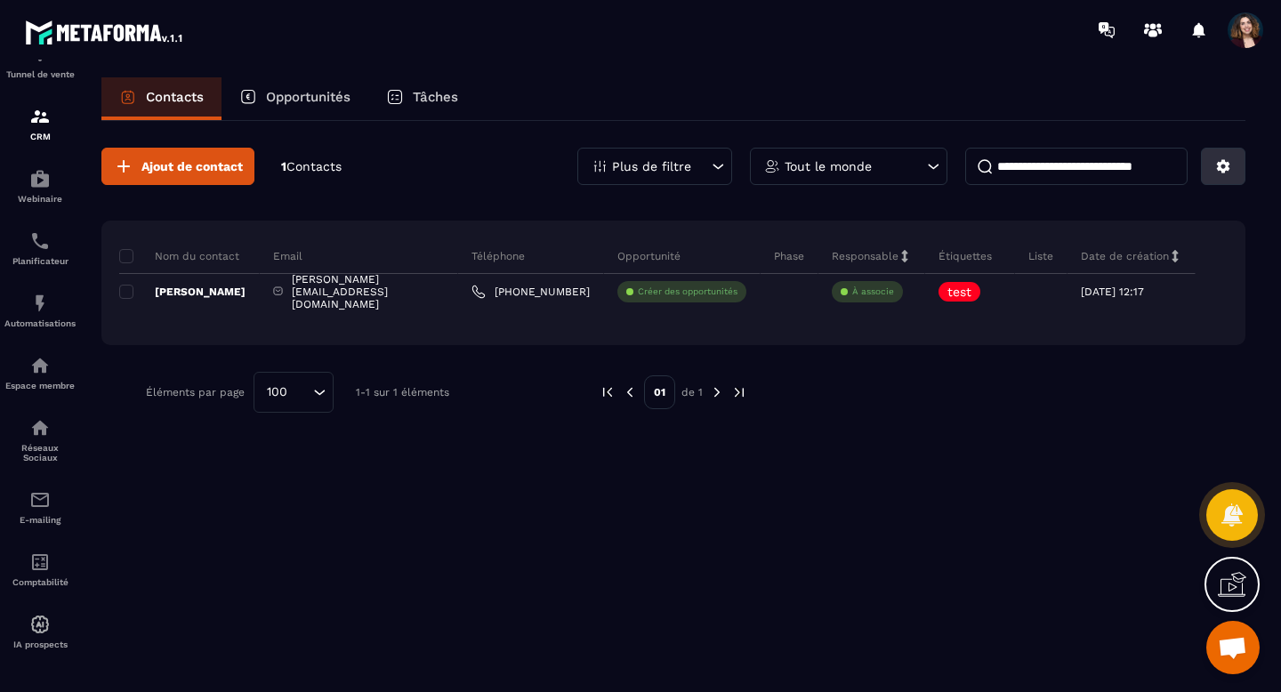
click at [1218, 166] on icon at bounding box center [1223, 166] width 13 height 13
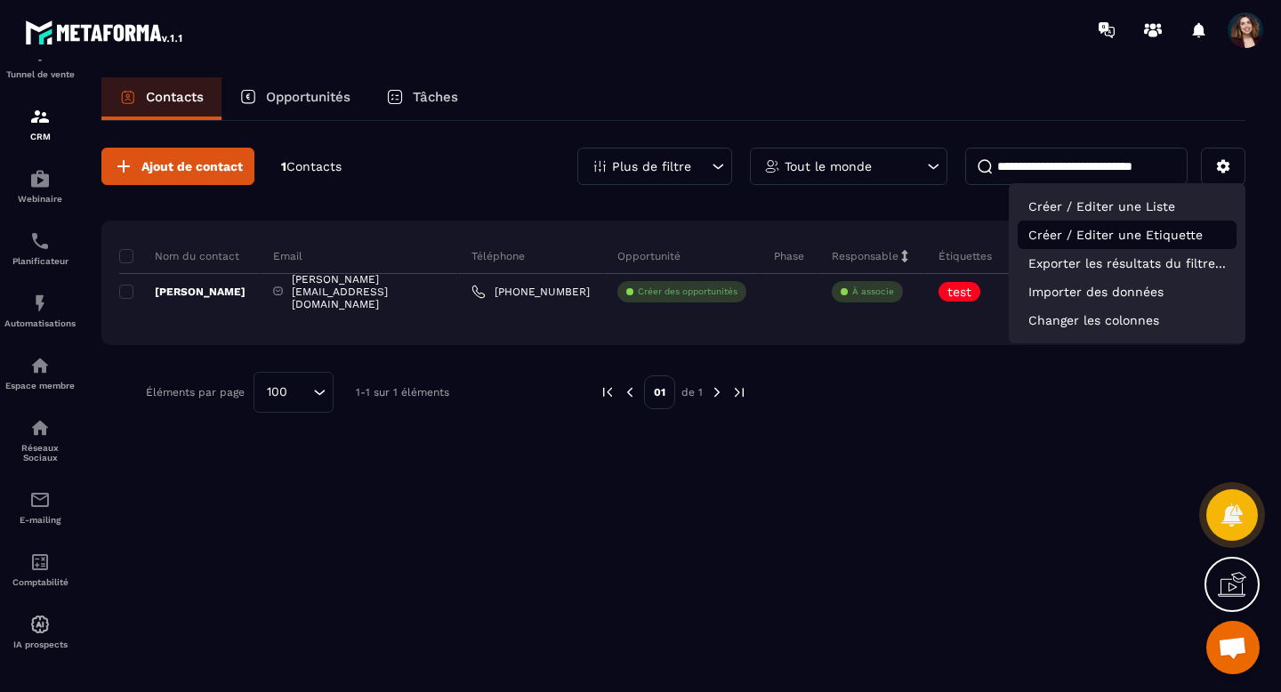
click at [1099, 234] on p "Créer / Editer une Etiquette" at bounding box center [1127, 235] width 219 height 28
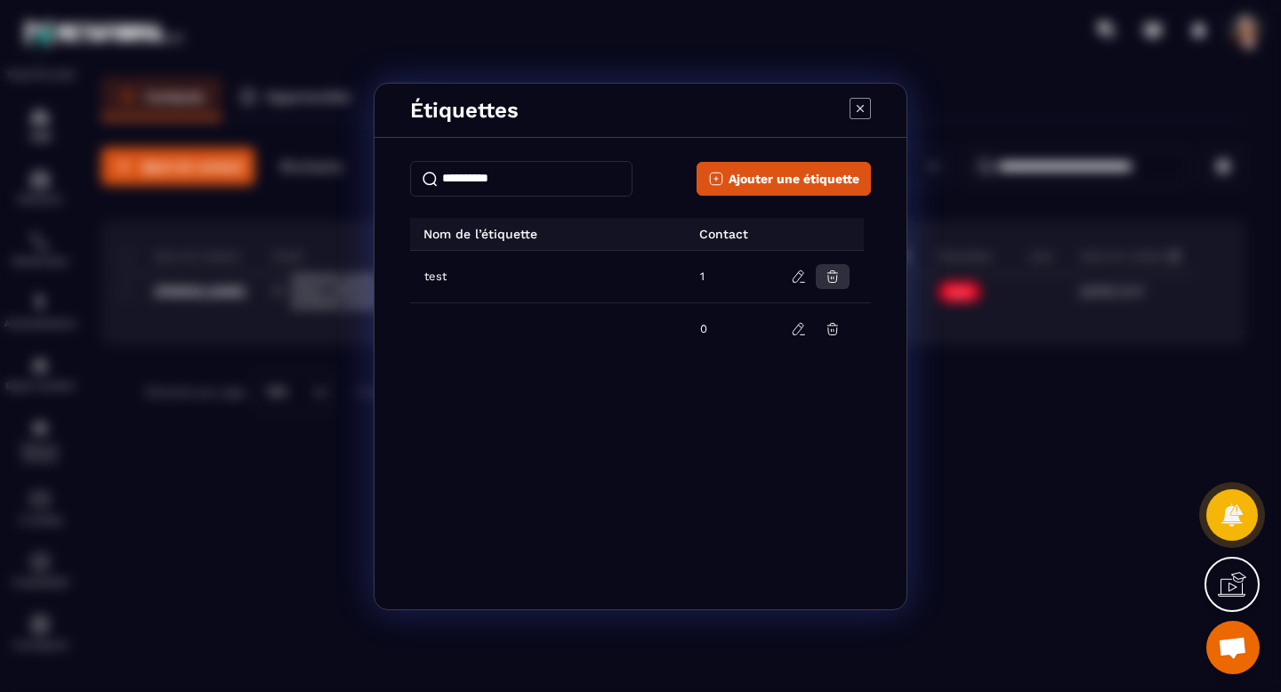
click at [833, 277] on icon "Modal window" at bounding box center [833, 277] width 11 height 12
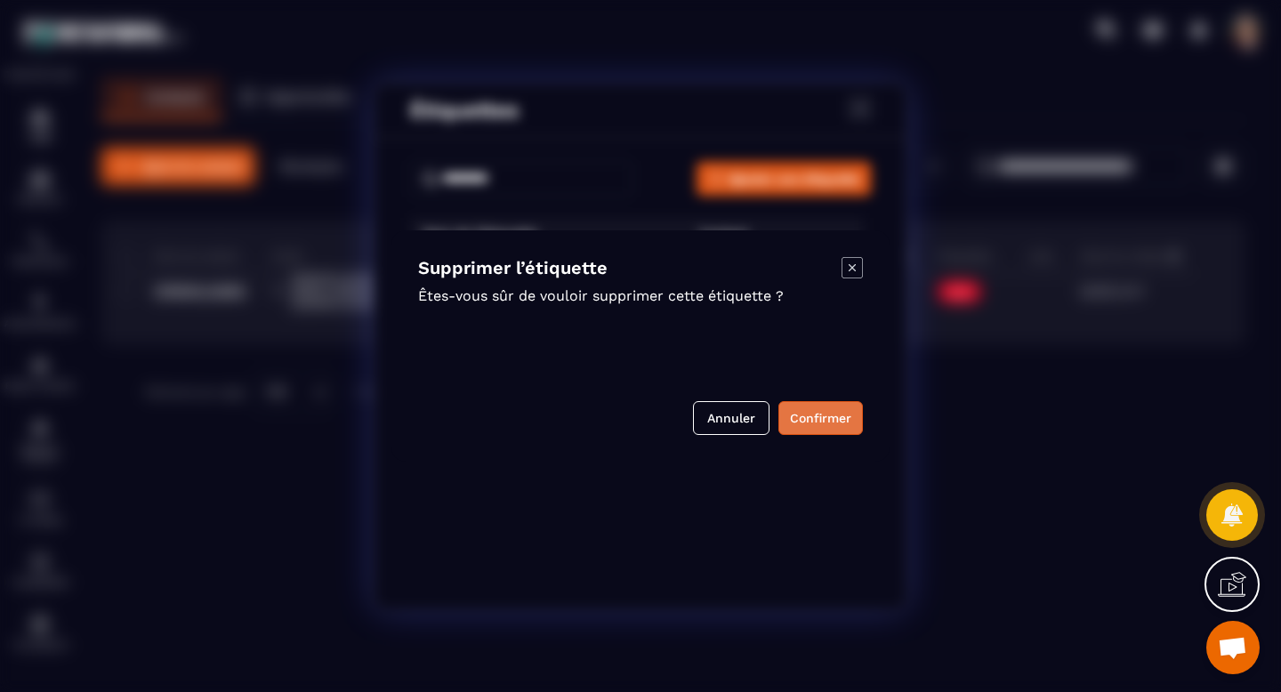
click at [807, 415] on button "Confirmer" at bounding box center [821, 418] width 85 height 34
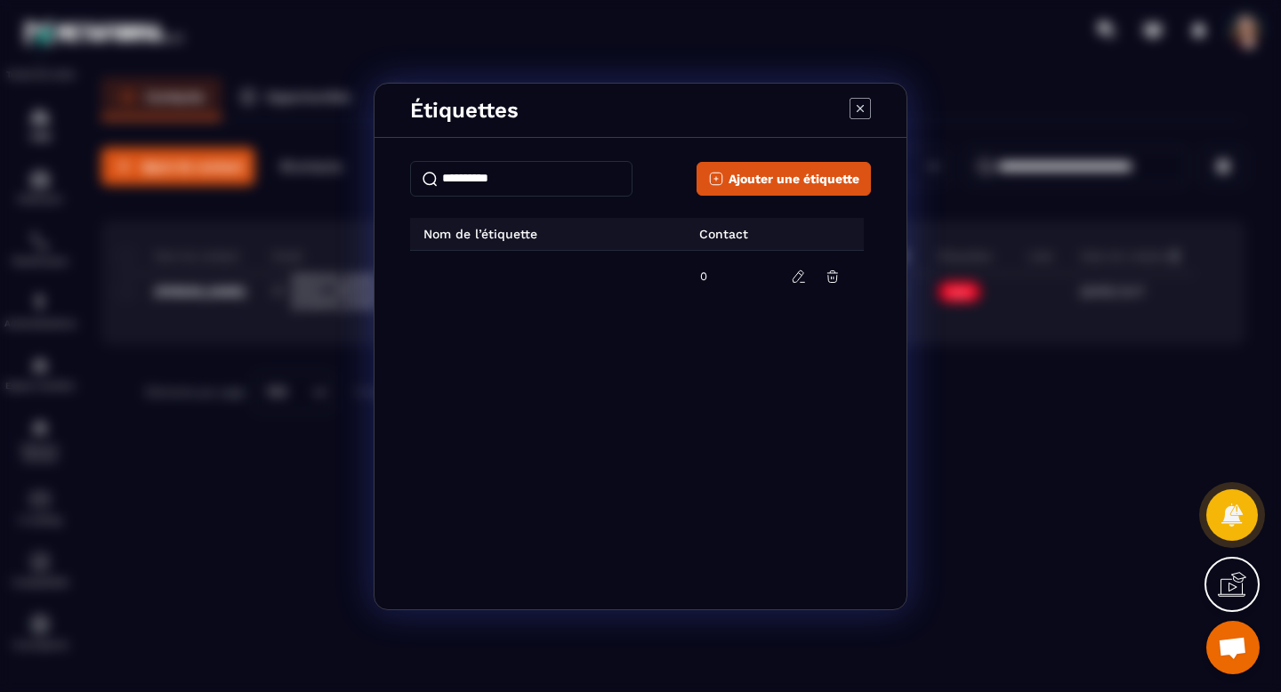
click at [864, 106] on icon "Modal window" at bounding box center [860, 108] width 21 height 21
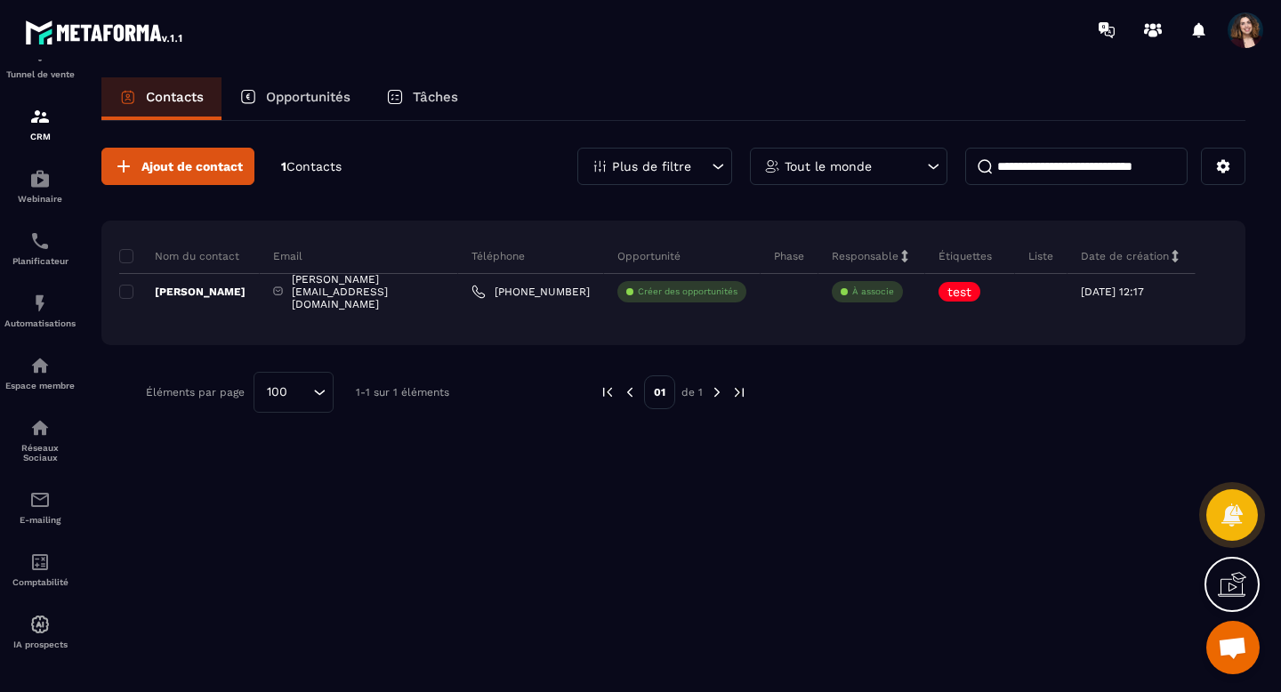
click at [1258, 654] on span "Ouvrir le chat" at bounding box center [1233, 647] width 53 height 53
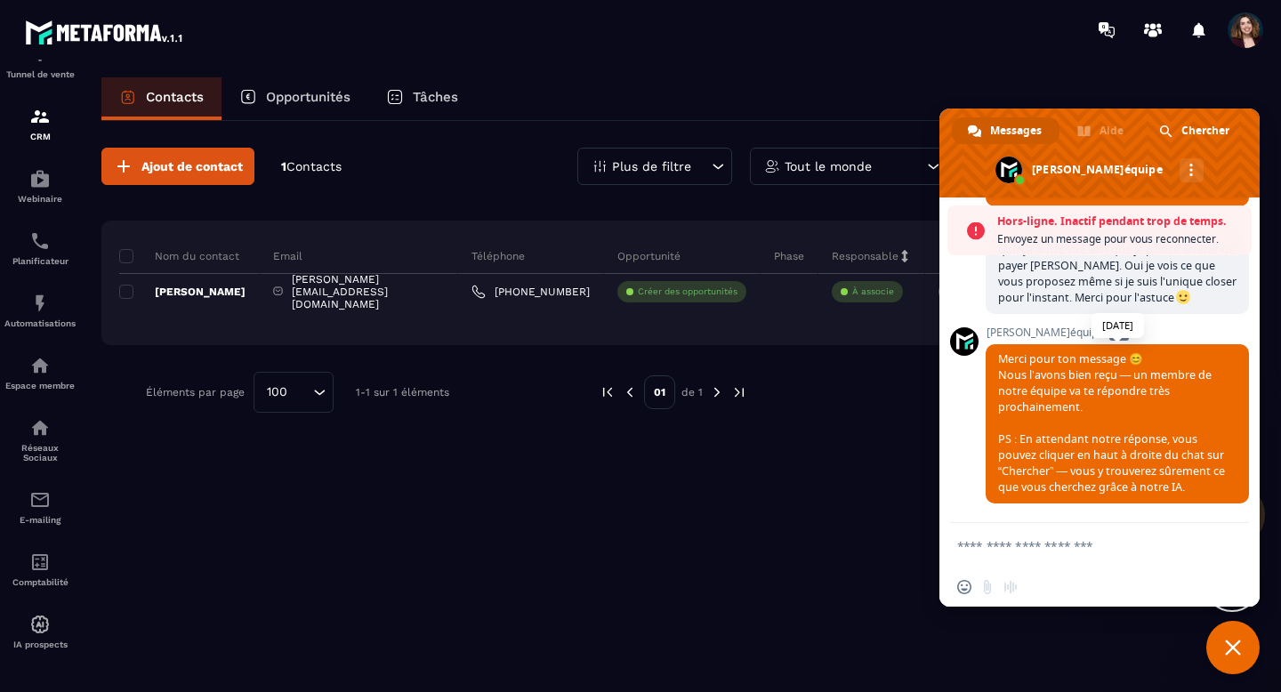
scroll to position [4045, 0]
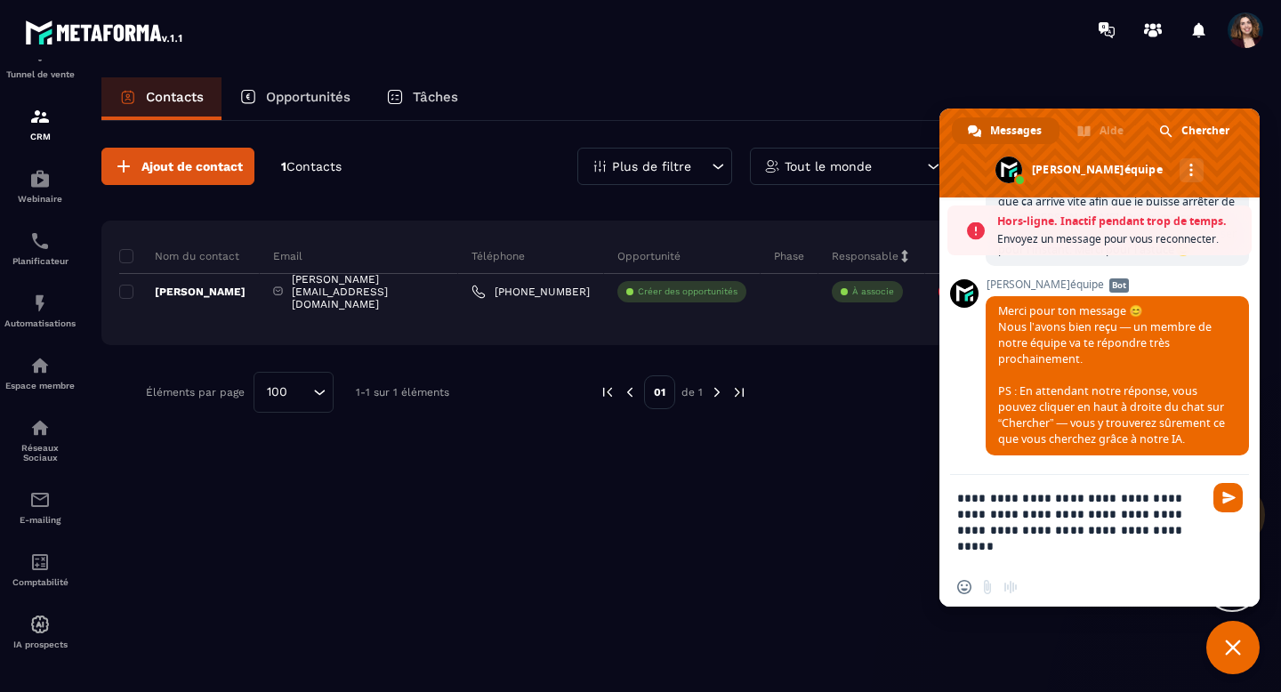
click at [1125, 498] on textarea "**********" at bounding box center [1082, 521] width 249 height 93
type textarea "**********"
click at [1227, 504] on span "Envoyer" at bounding box center [1229, 497] width 13 height 13
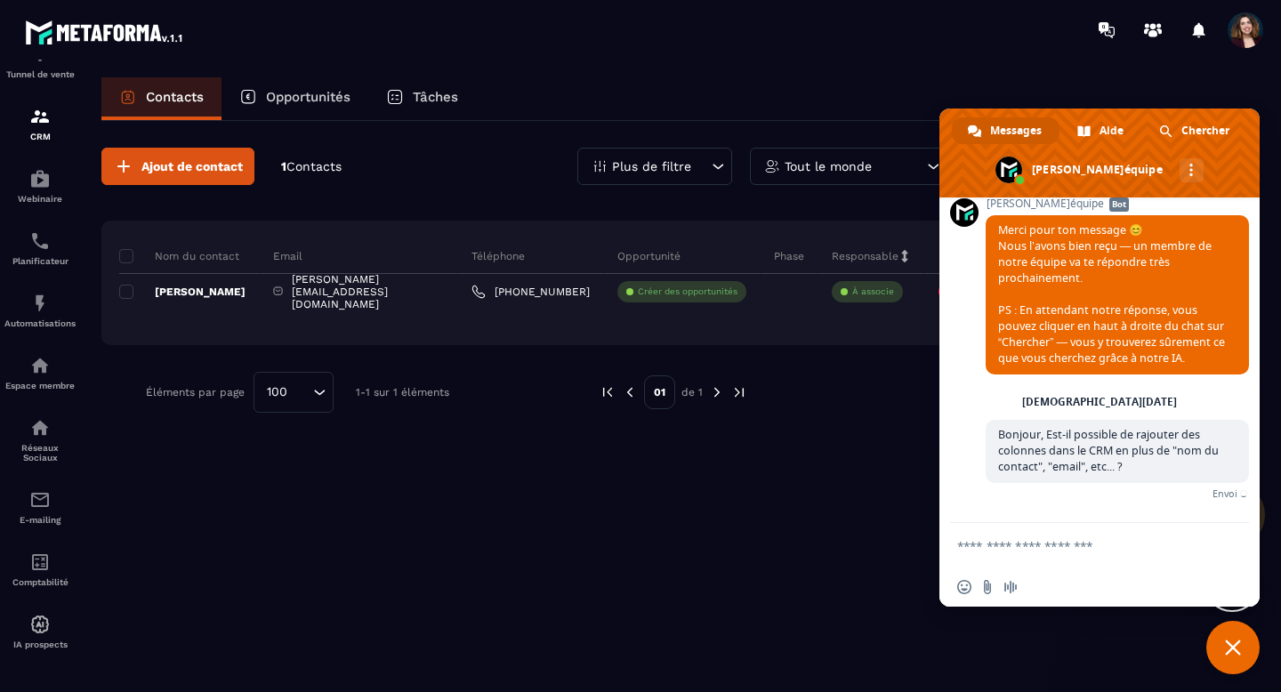
scroll to position [4117, 0]
click at [1233, 631] on span "Fermer le chat" at bounding box center [1233, 647] width 53 height 53
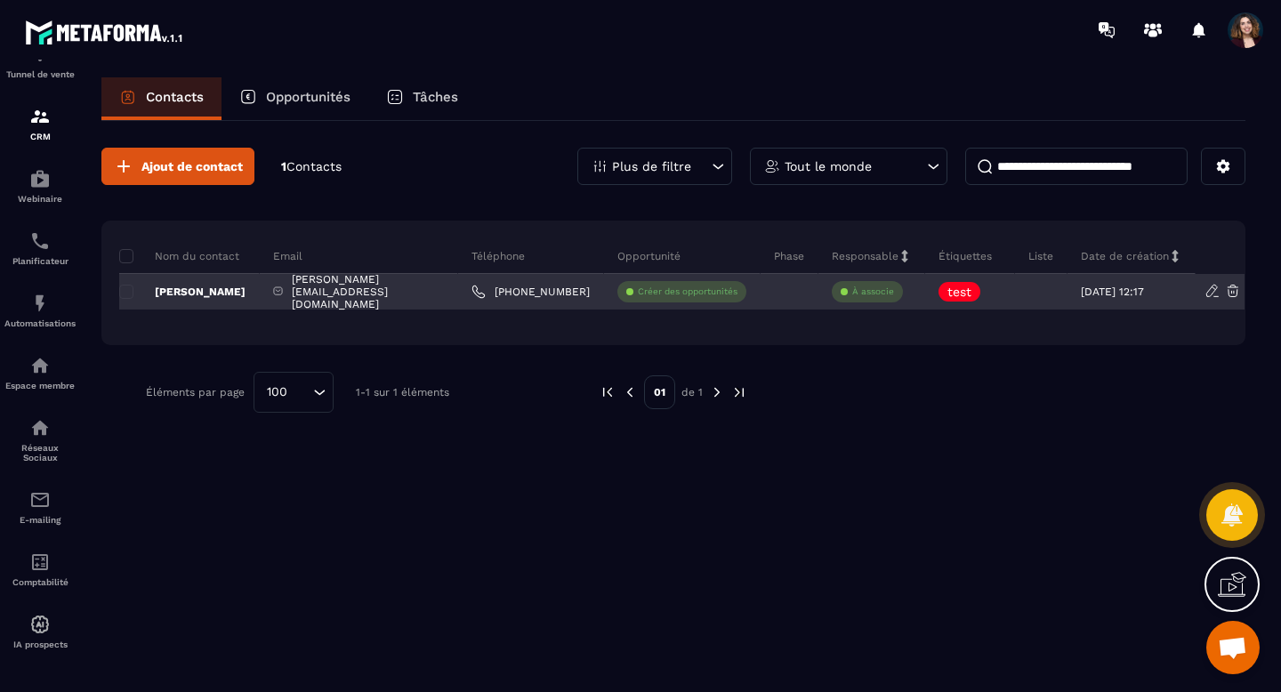
drag, startPoint x: 1281, startPoint y: 283, endPoint x: 1207, endPoint y: 292, distance: 74.4
click at [1207, 292] on section "Tableau de bord Tunnel de vente CRM Webinaire Planificateur Automatisations Esp…" at bounding box center [640, 401] width 1281 height 683
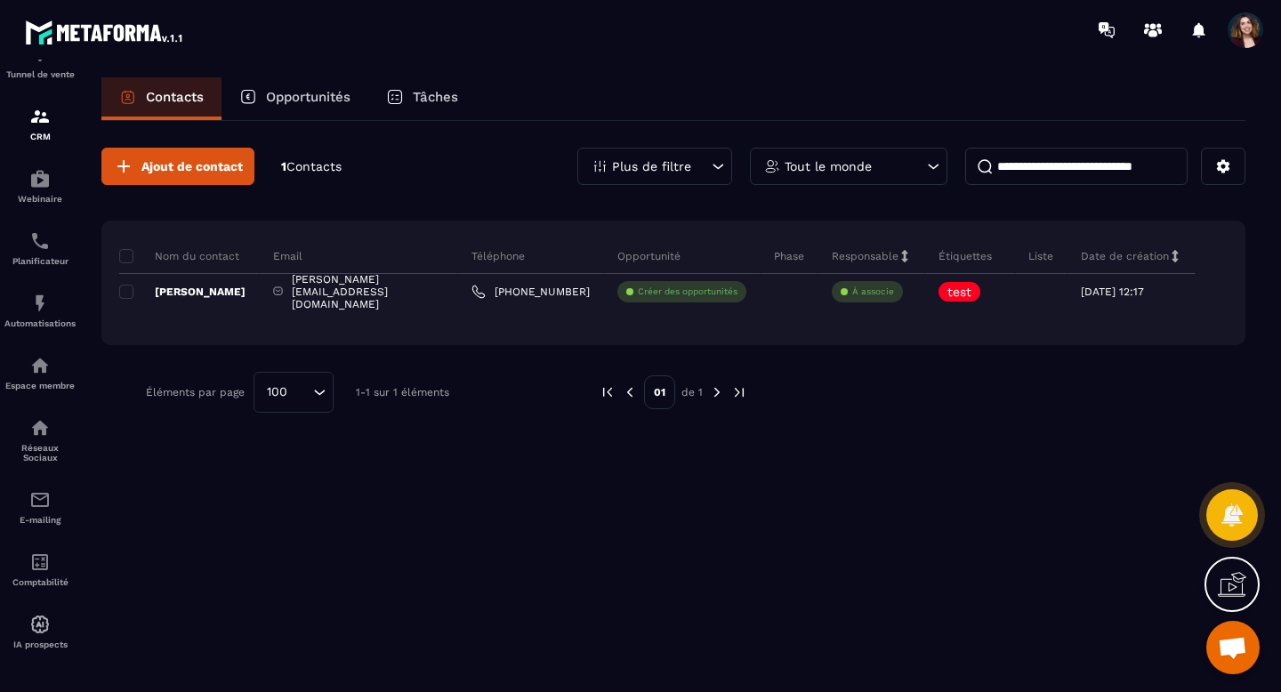
click at [1177, 256] on icon at bounding box center [1175, 256] width 12 height 12
click at [1224, 160] on icon at bounding box center [1223, 166] width 13 height 13
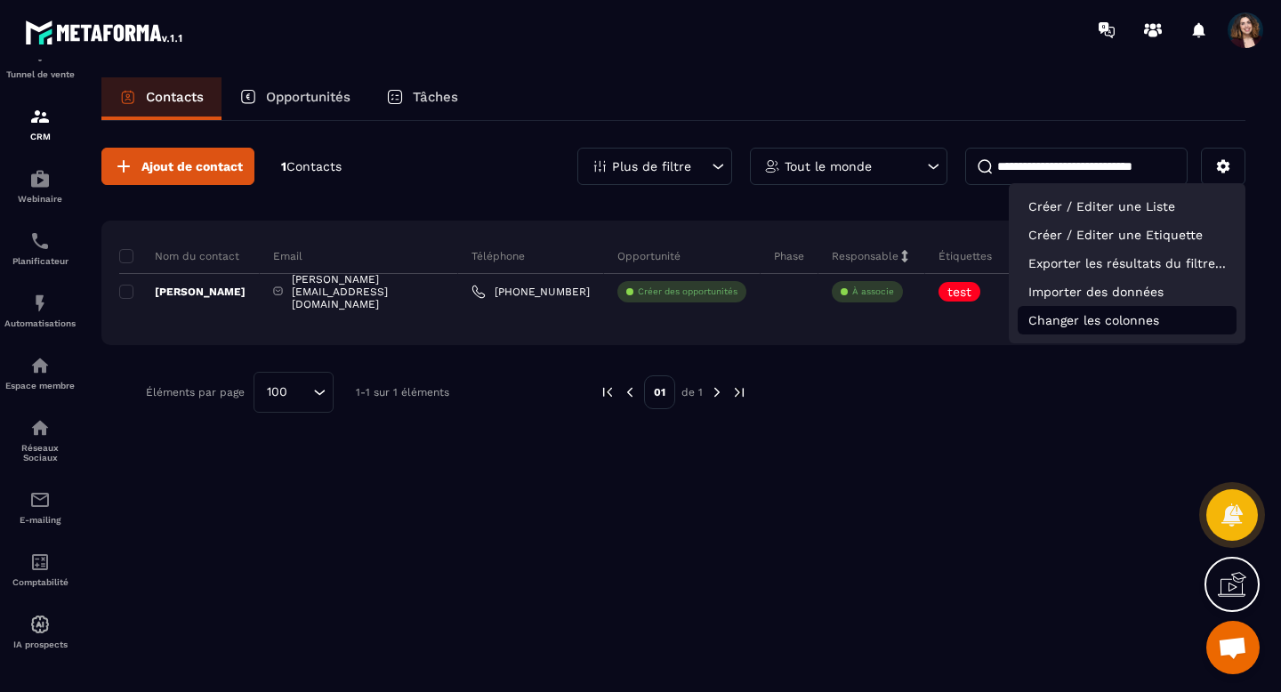
click at [1104, 326] on p "Changer les colonnes" at bounding box center [1127, 320] width 219 height 28
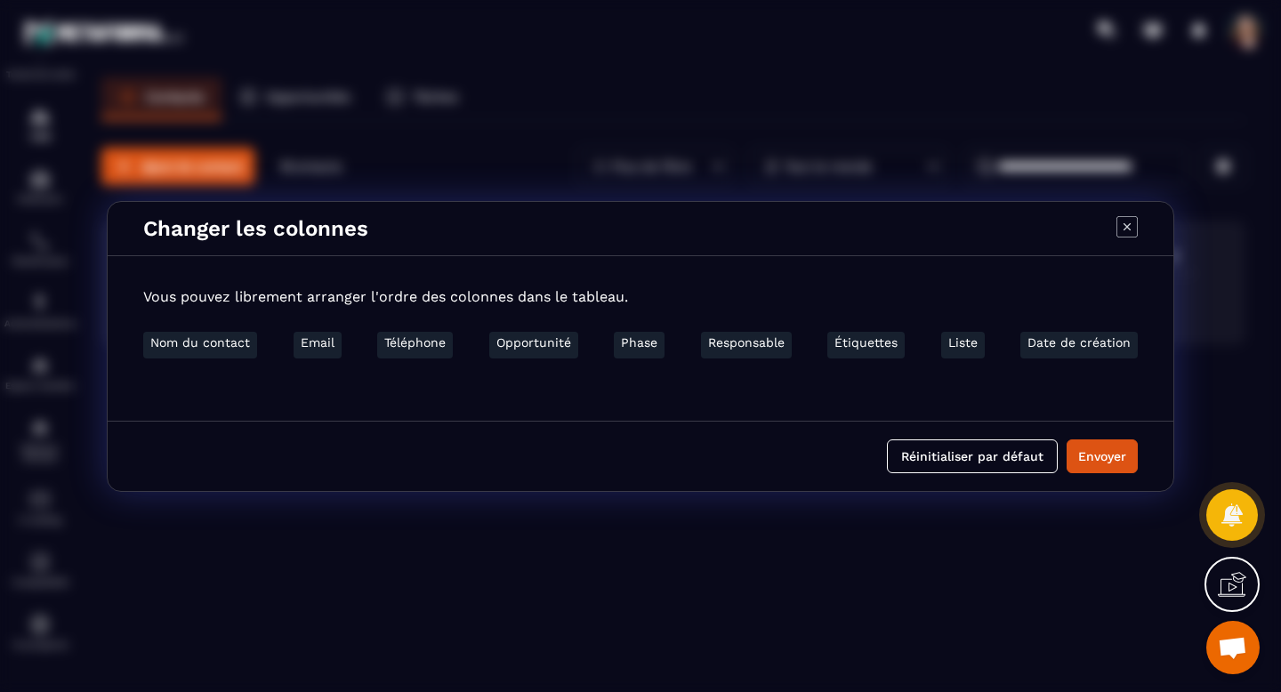
click at [1067, 379] on div "Vous pouvez librement arranger l'ordre des colonnes dans le tableau. Nom du con…" at bounding box center [641, 334] width 1066 height 120
click at [949, 295] on p "Vous pouvez librement arranger l'ordre des colonnes dans le tableau." at bounding box center [640, 296] width 995 height 17
click at [603, 306] on div "Vous pouvez librement arranger l'ordre des colonnes dans le tableau. Nom du con…" at bounding box center [641, 334] width 1066 height 120
click at [638, 349] on li "Phase" at bounding box center [639, 345] width 51 height 27
click at [230, 348] on li "Nom du contact" at bounding box center [200, 345] width 114 height 27
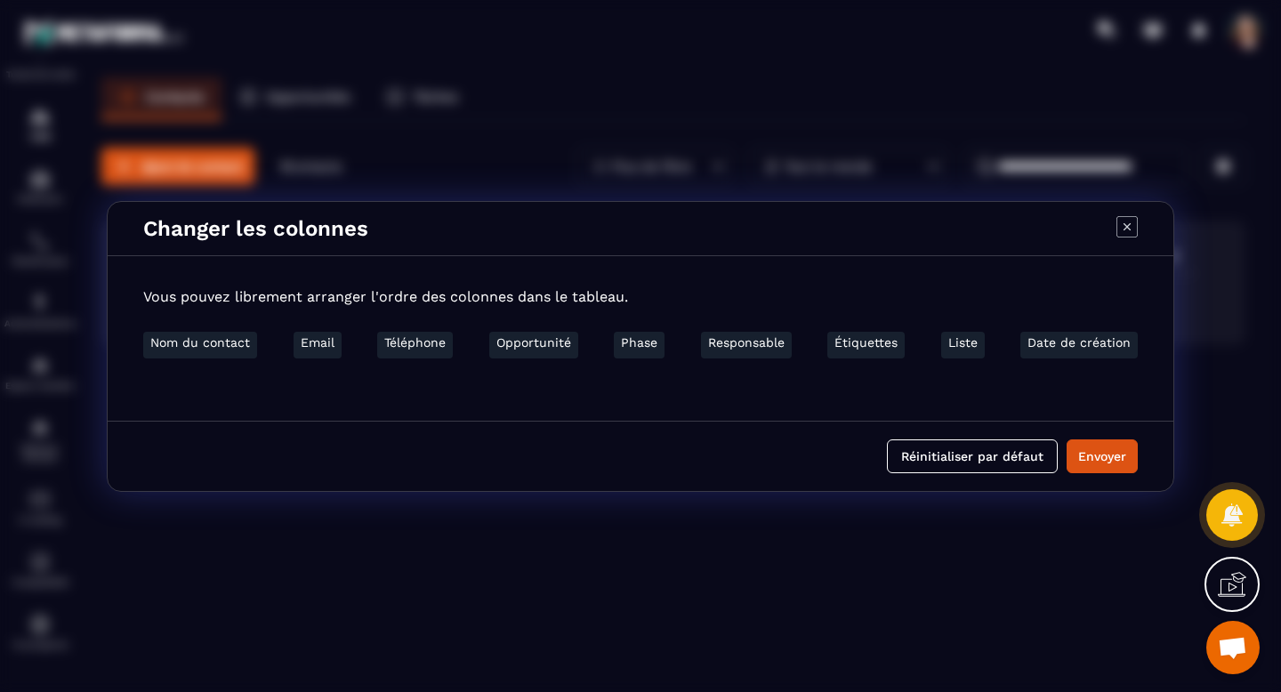
click at [230, 345] on li "Nom du contact" at bounding box center [200, 345] width 114 height 27
click at [238, 383] on div "Vous pouvez librement arranger l'ordre des colonnes dans le tableau. Nom du con…" at bounding box center [641, 334] width 1066 height 120
click at [1135, 227] on icon "Modal window" at bounding box center [1127, 226] width 21 height 21
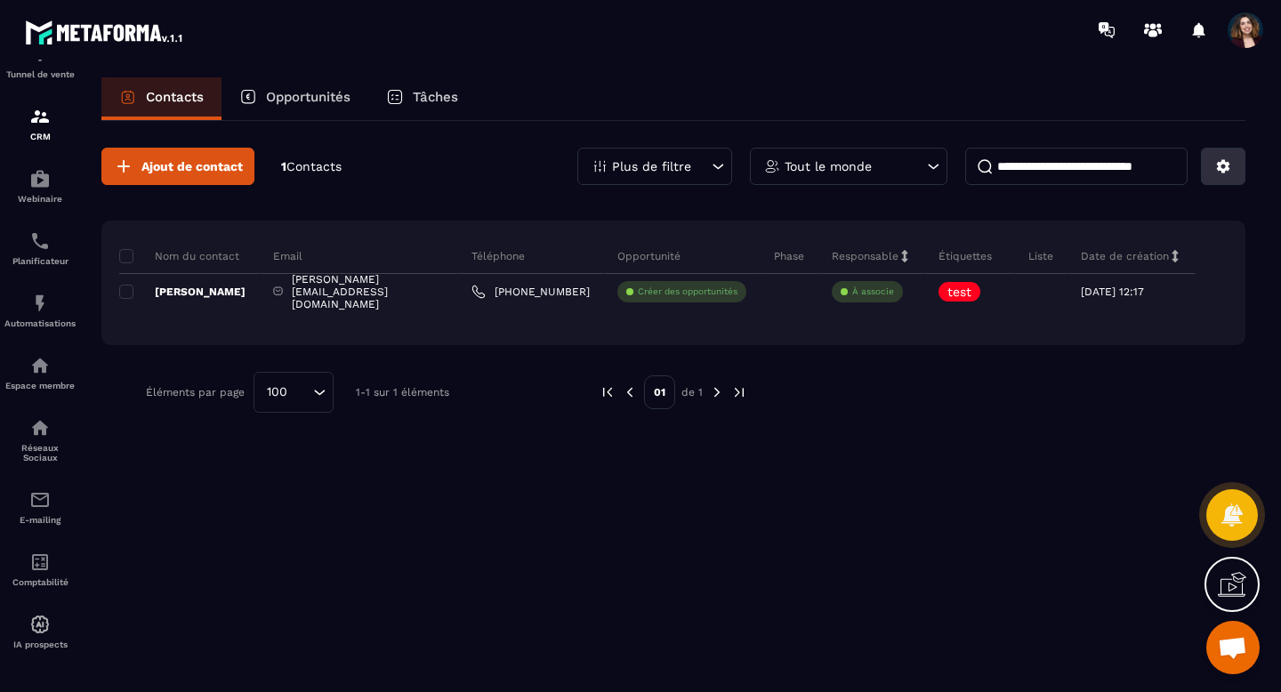
click at [1212, 178] on button at bounding box center [1223, 166] width 44 height 37
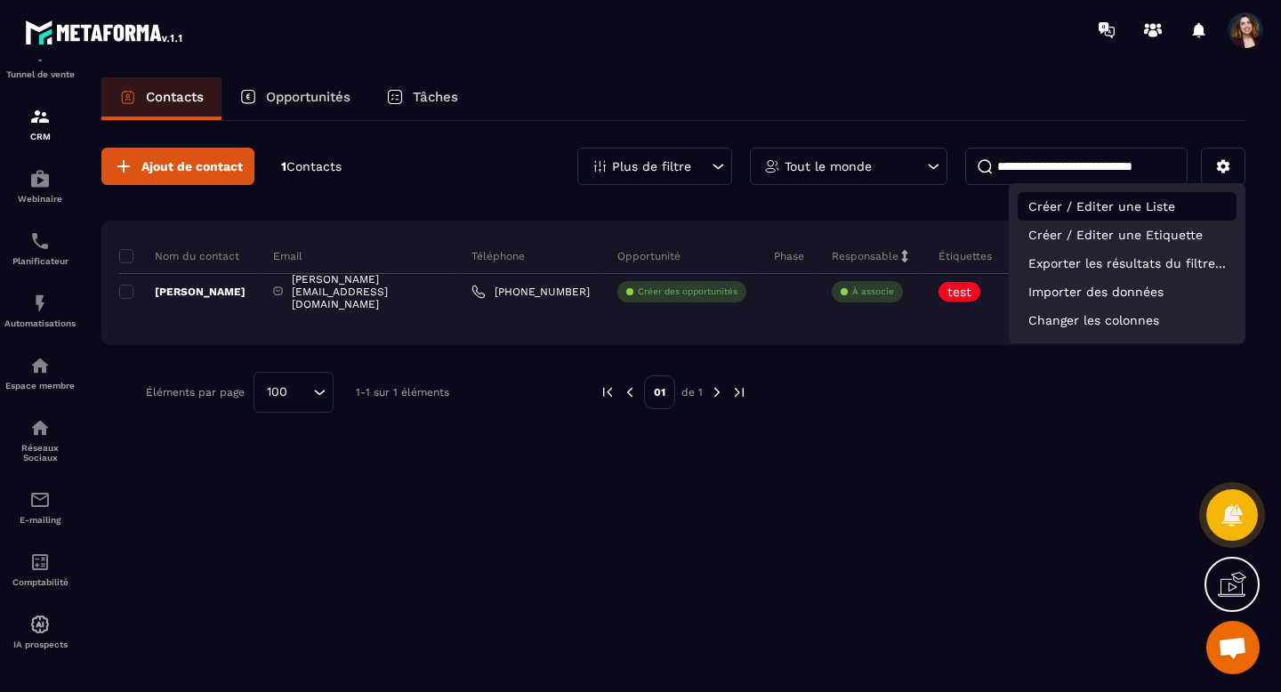
click at [1084, 208] on p "Créer / Editer une Liste" at bounding box center [1127, 206] width 219 height 28
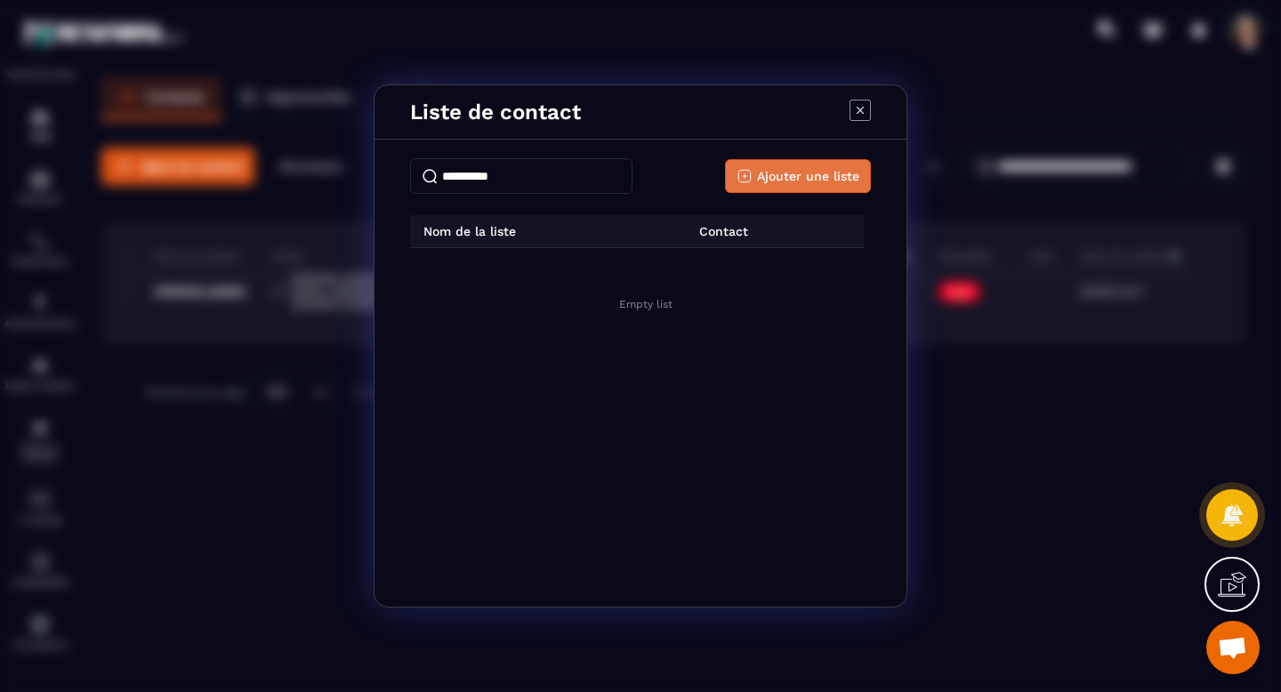
click at [808, 171] on span "Ajouter une liste" at bounding box center [808, 176] width 102 height 18
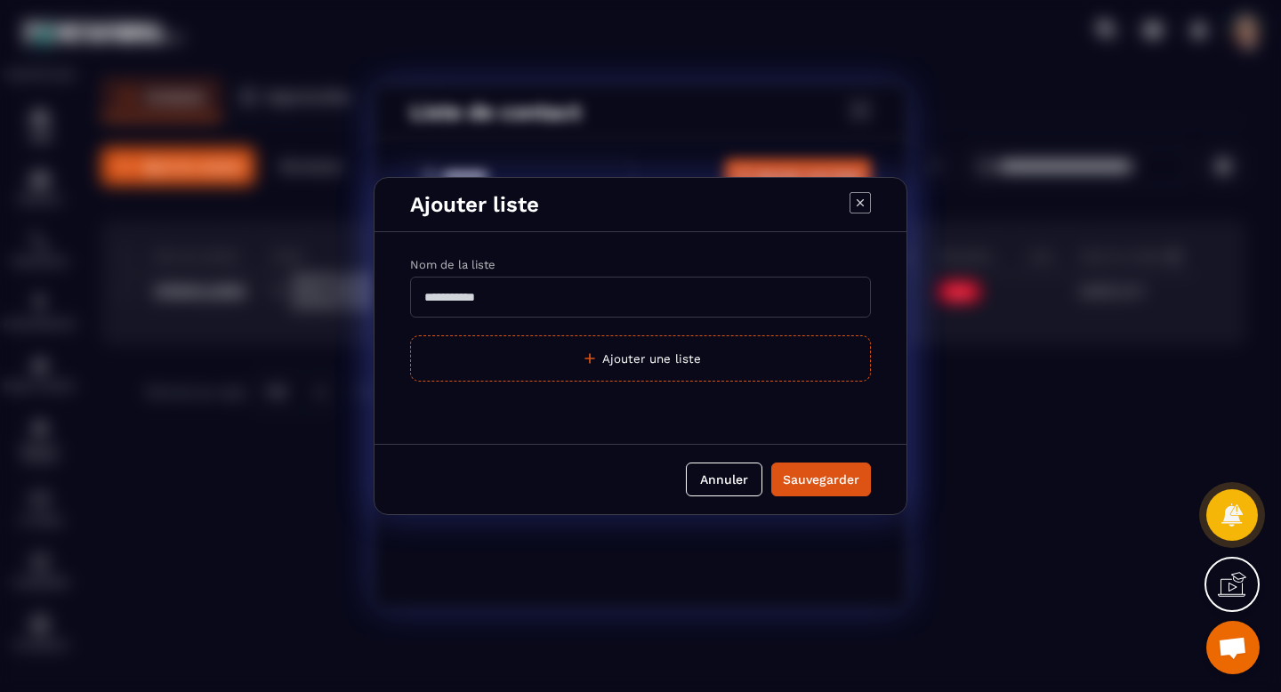
click at [518, 290] on input "Modal window" at bounding box center [640, 297] width 461 height 41
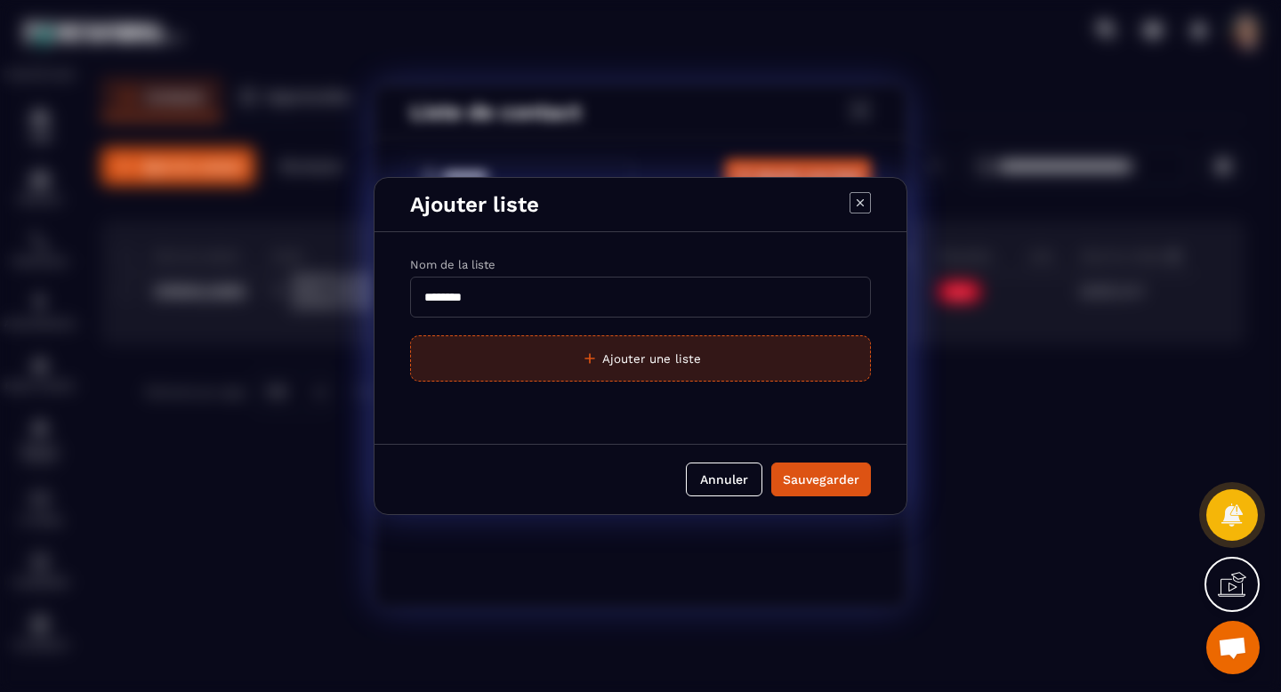
type input "********"
click at [638, 369] on button "Ajouter une liste" at bounding box center [640, 358] width 461 height 46
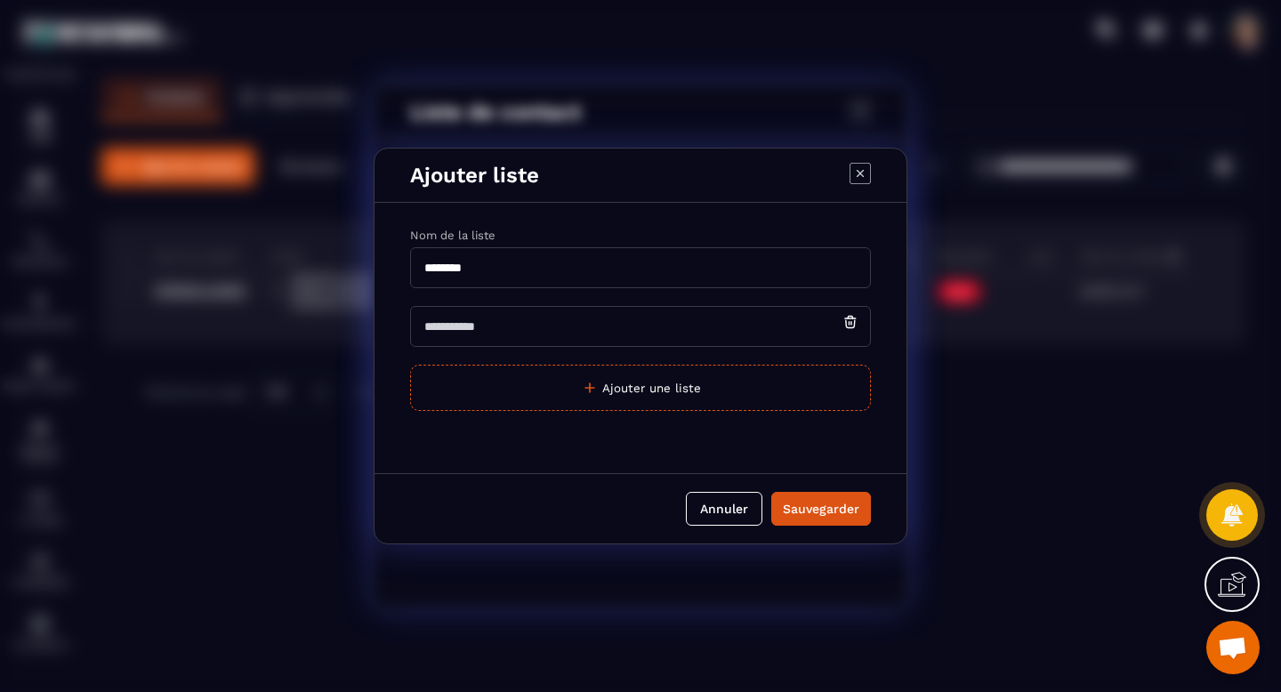
click at [497, 338] on input "Modal window" at bounding box center [640, 326] width 461 height 41
type input "******"
click at [824, 500] on div "Sauvegarder" at bounding box center [821, 509] width 77 height 18
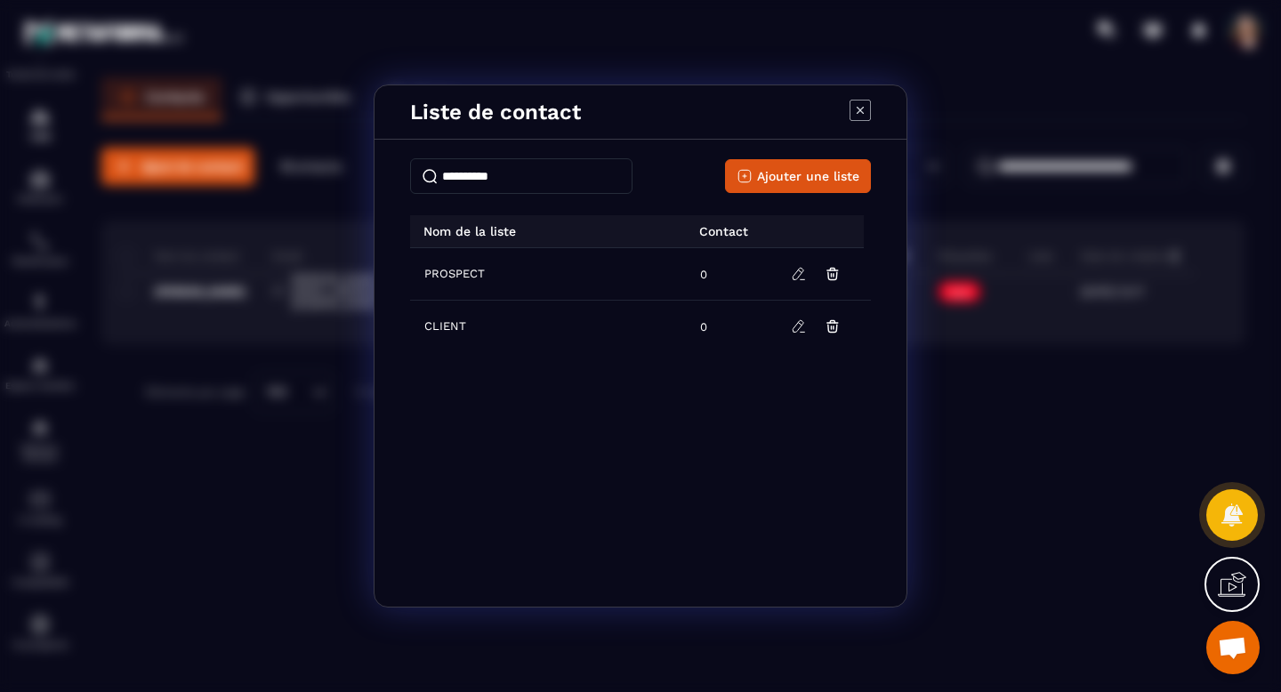
click at [860, 105] on icon "Modal window" at bounding box center [860, 110] width 21 height 21
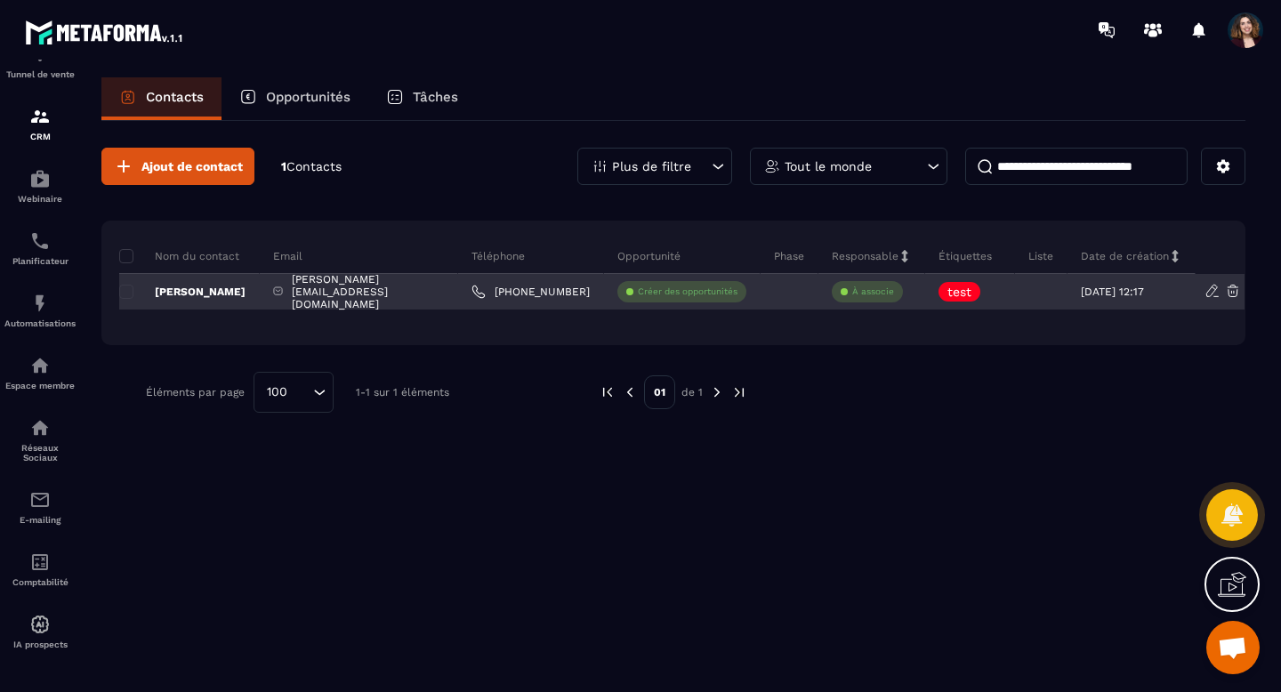
click at [1030, 295] on div at bounding box center [1041, 292] width 53 height 36
click at [1017, 294] on div at bounding box center [1041, 292] width 53 height 36
click at [1038, 297] on div at bounding box center [1041, 292] width 53 height 36
click at [1021, 297] on div at bounding box center [1041, 292] width 53 height 36
click at [1012, 297] on div "test" at bounding box center [970, 292] width 90 height 36
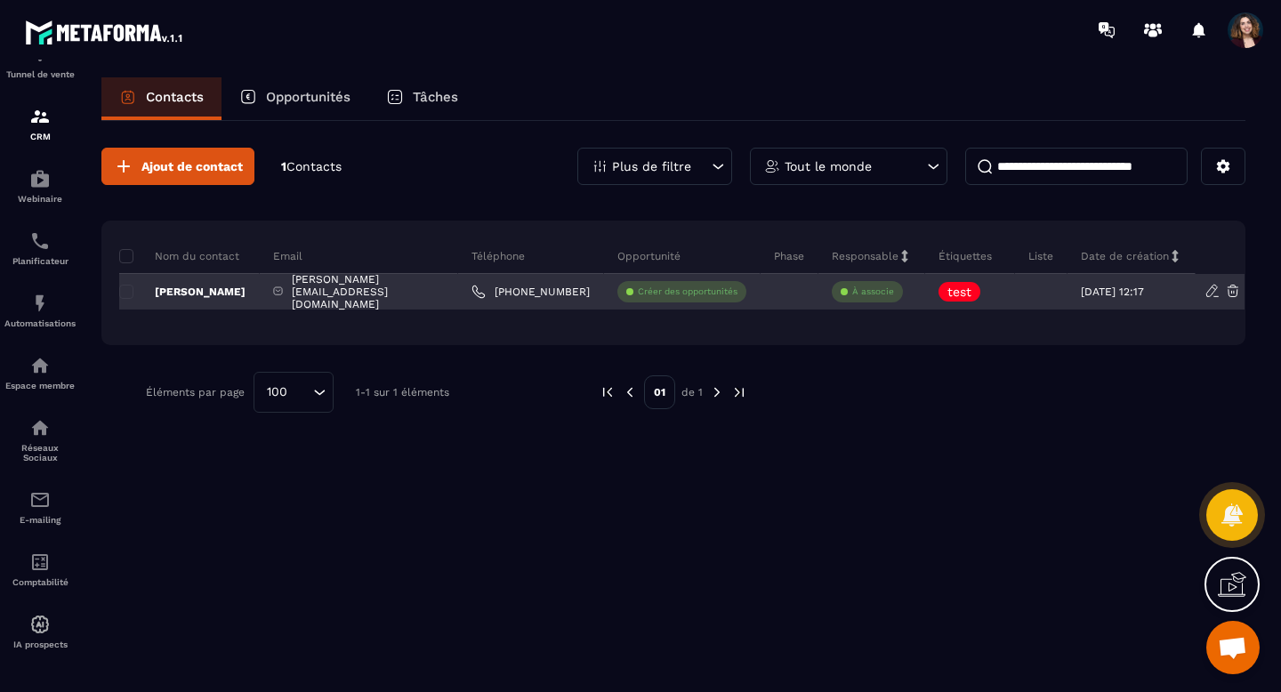
click at [1068, 294] on div "[DATE] 12:17" at bounding box center [1132, 292] width 128 height 36
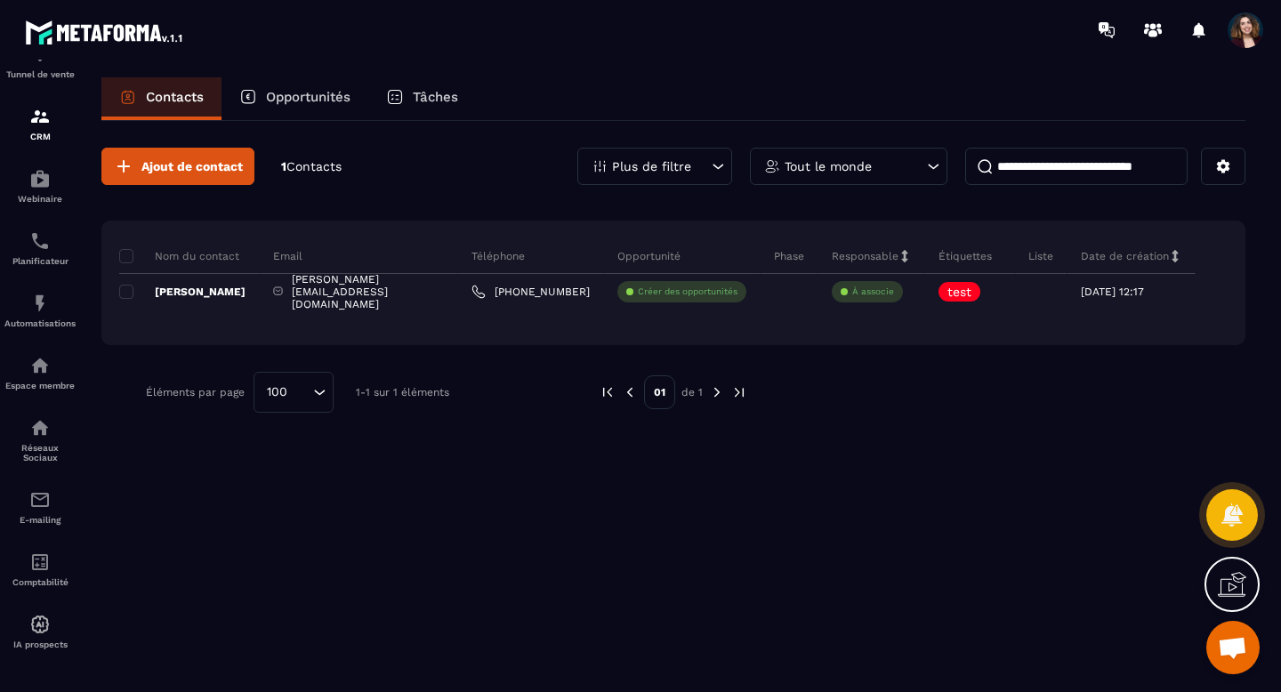
click at [1054, 262] on div "Liste" at bounding box center [1041, 256] width 53 height 36
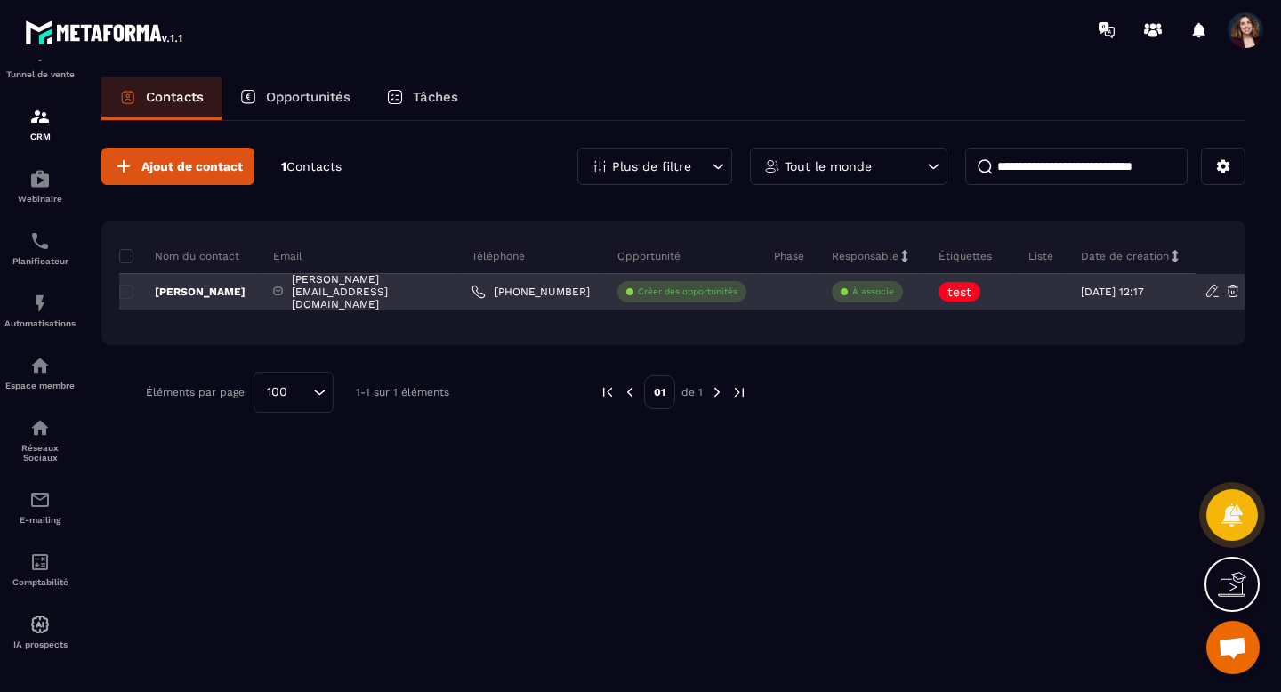
click at [1051, 284] on div at bounding box center [1041, 292] width 53 height 36
click at [171, 290] on p "[PERSON_NAME]" at bounding box center [182, 292] width 126 height 14
